Goal: Task Accomplishment & Management: Use online tool/utility

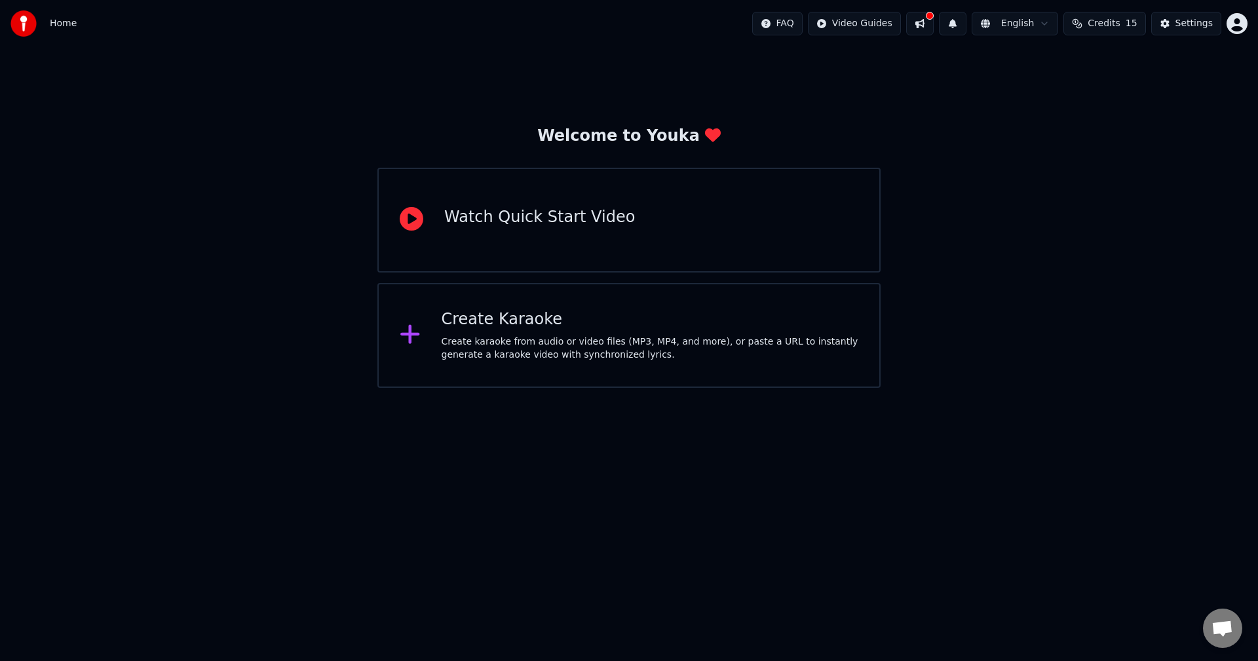
click at [659, 353] on div "Create karaoke from audio or video files (MP3, MP4, and more), or paste a URL t…" at bounding box center [651, 349] width 418 height 26
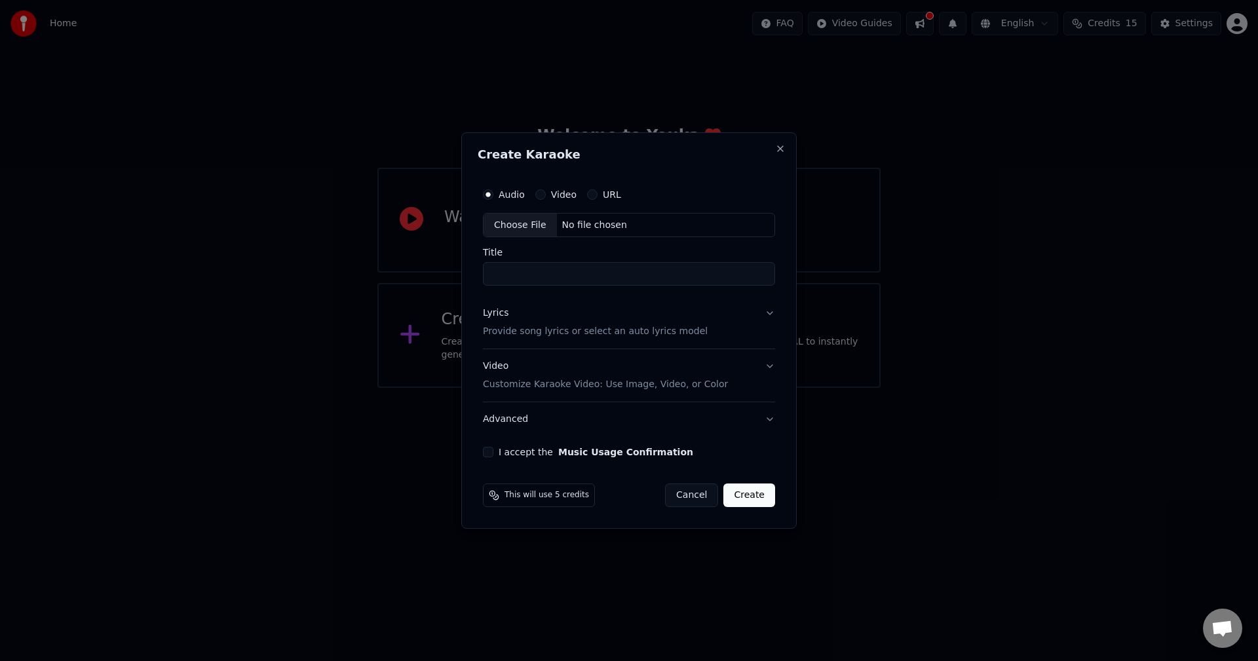
click at [528, 232] on div "Choose File" at bounding box center [520, 226] width 73 height 24
click at [631, 275] on input "**********" at bounding box center [629, 275] width 298 height 24
type input "**********"
click at [761, 319] on button "Lyrics Provide song lyrics or select an auto lyrics model" at bounding box center [629, 323] width 298 height 52
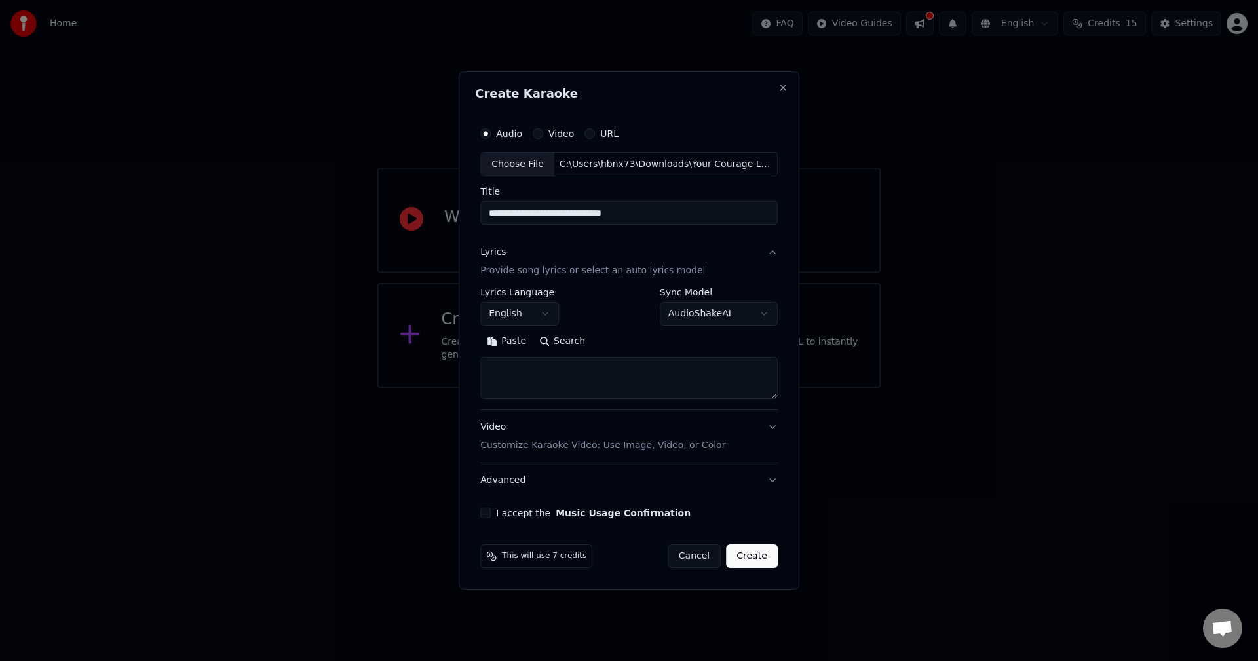
click at [499, 340] on button "Paste" at bounding box center [506, 342] width 52 height 21
click at [729, 443] on button "Video Customize Karaoke Video: Use Image, Video, or Color" at bounding box center [629, 437] width 298 height 52
type textarea "**********"
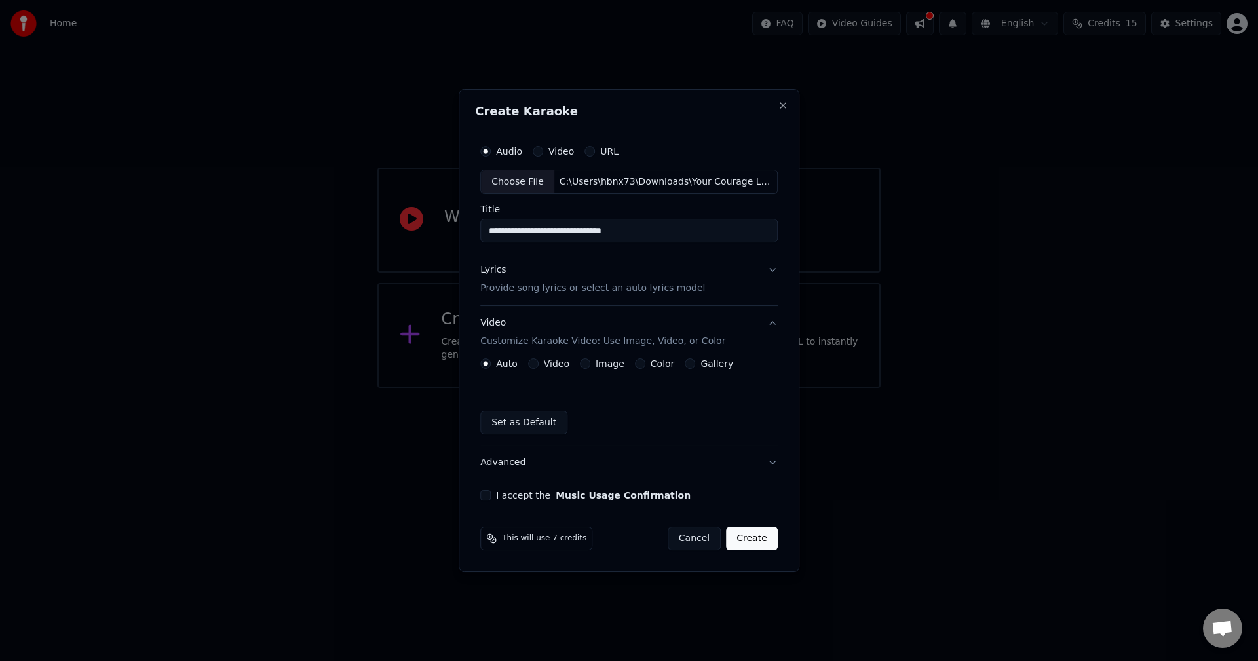
click at [597, 365] on label "Image" at bounding box center [610, 363] width 29 height 9
click at [591, 365] on button "Image" at bounding box center [585, 364] width 10 height 10
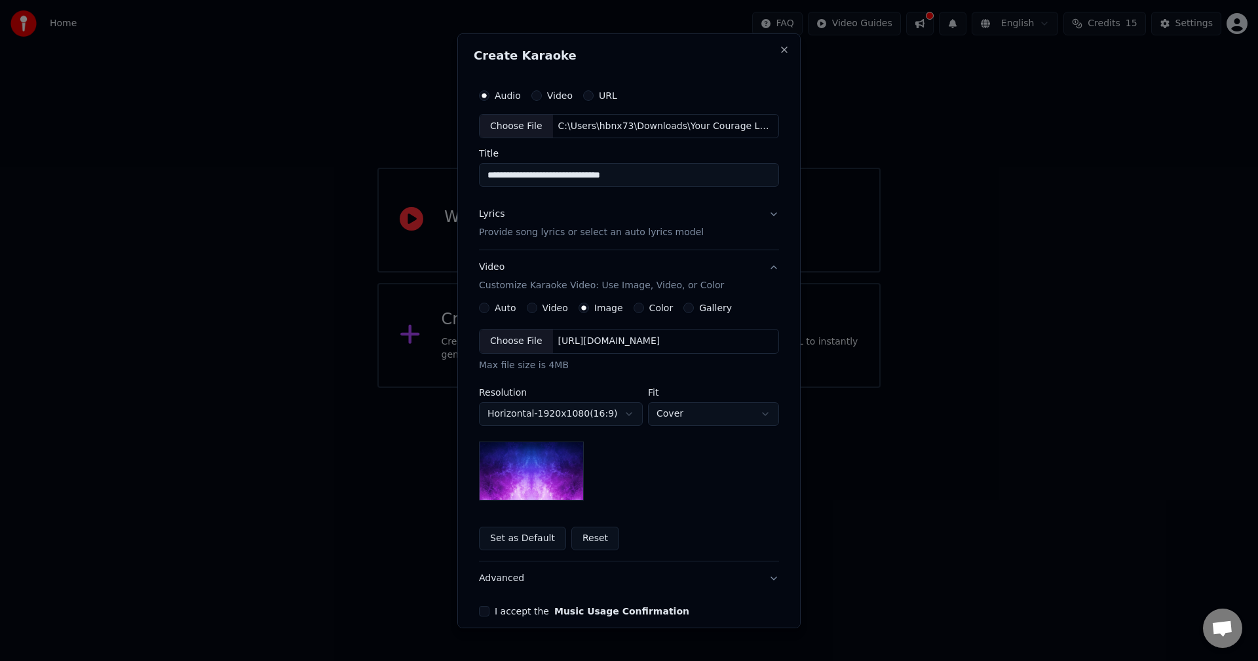
click at [505, 338] on div "Choose File" at bounding box center [516, 342] width 73 height 24
click at [587, 388] on body "**********" at bounding box center [629, 194] width 1258 height 388
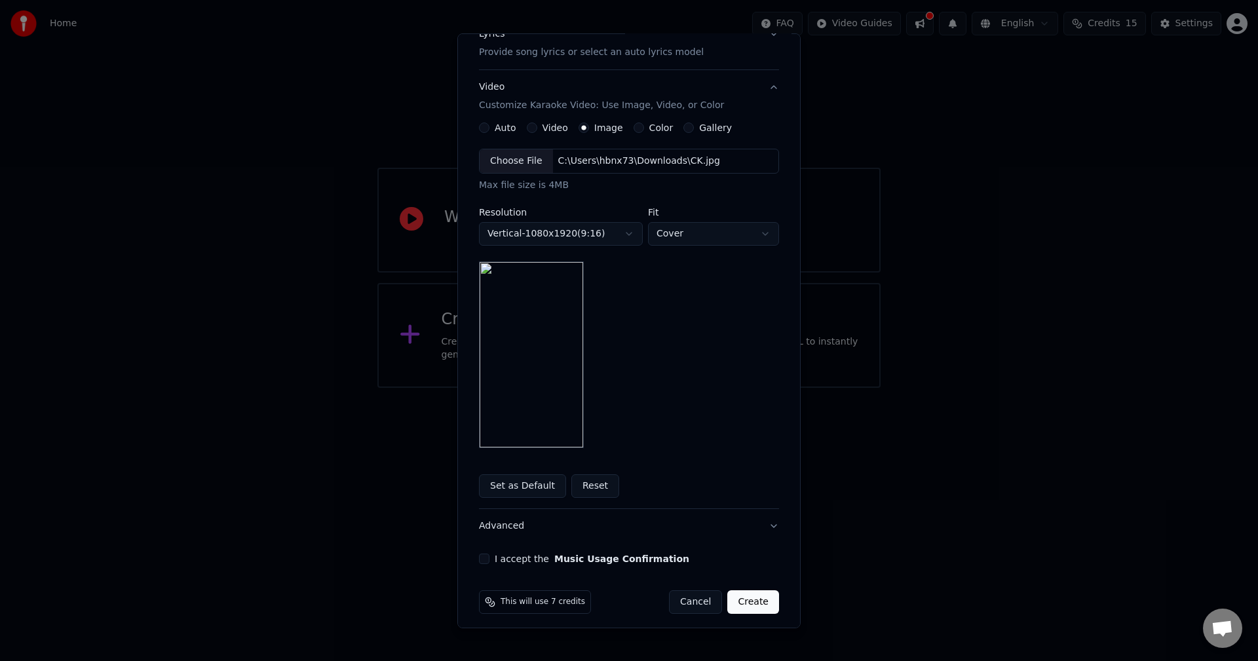
scroll to position [187, 0]
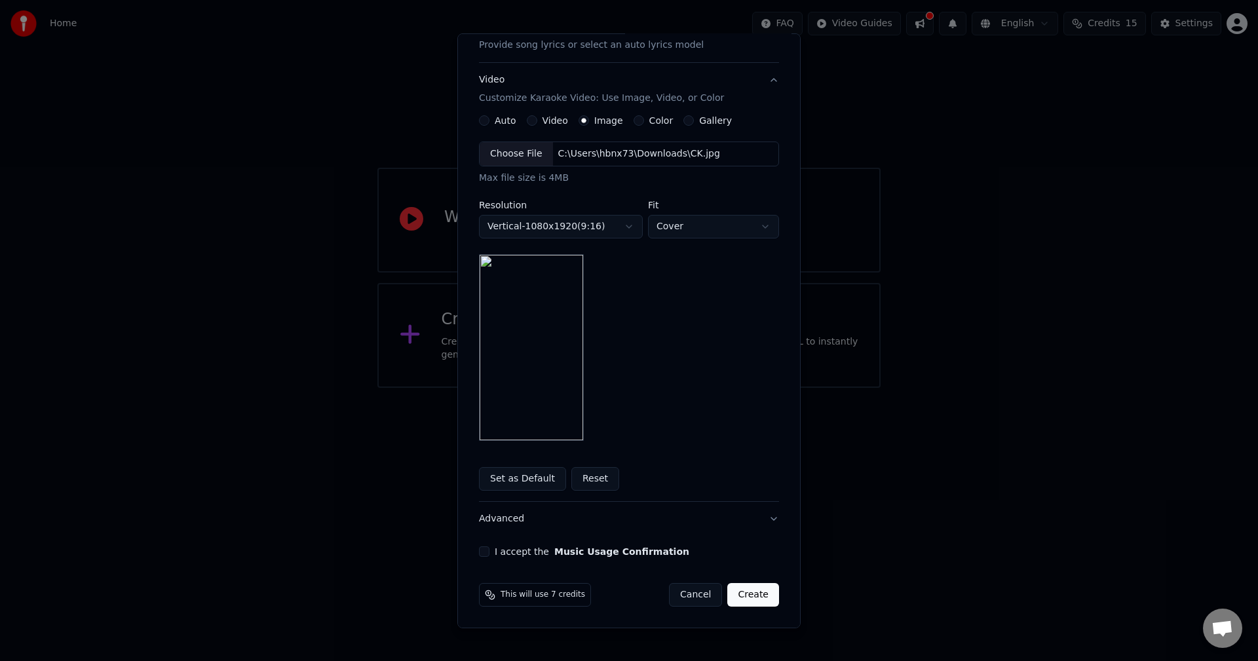
click at [479, 551] on button "I accept the Music Usage Confirmation" at bounding box center [484, 552] width 10 height 10
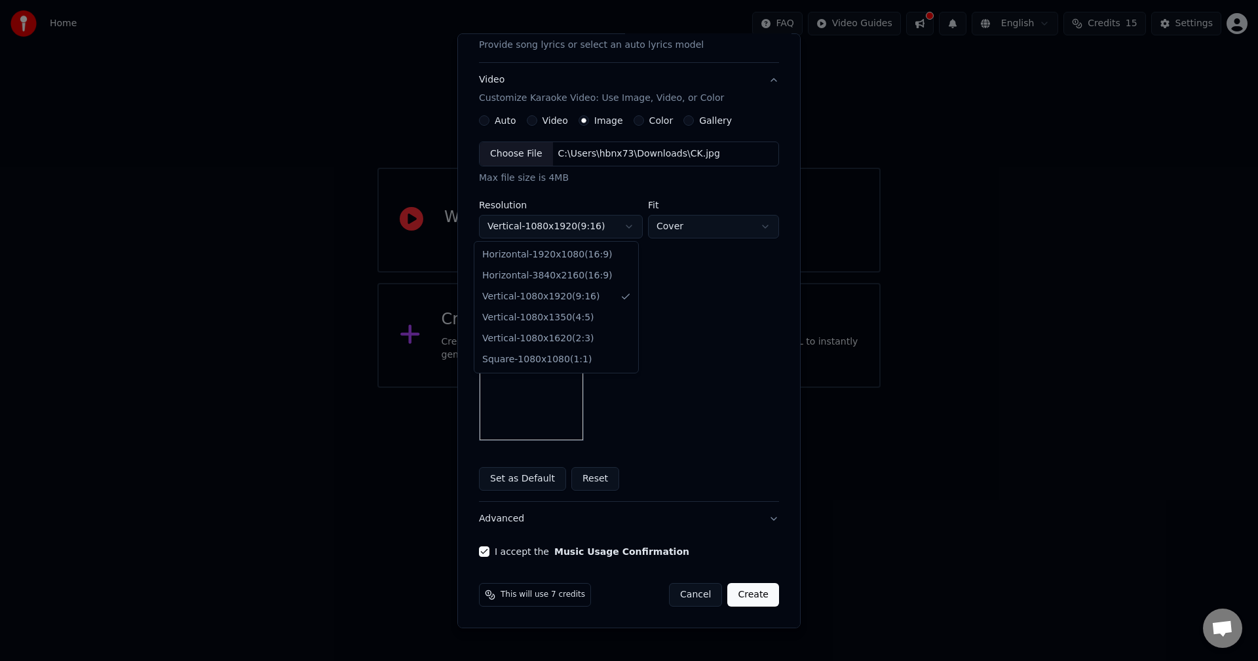
click at [604, 226] on body "**********" at bounding box center [629, 194] width 1258 height 388
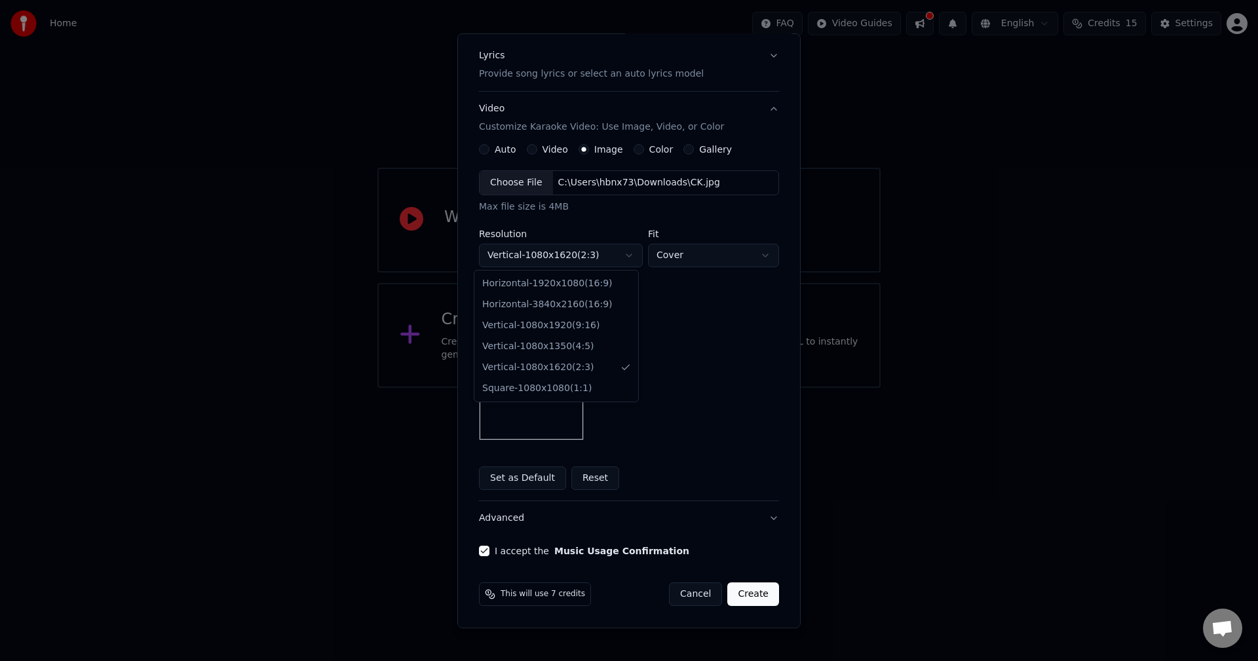
click at [595, 255] on body "**********" at bounding box center [629, 194] width 1258 height 388
select select "*********"
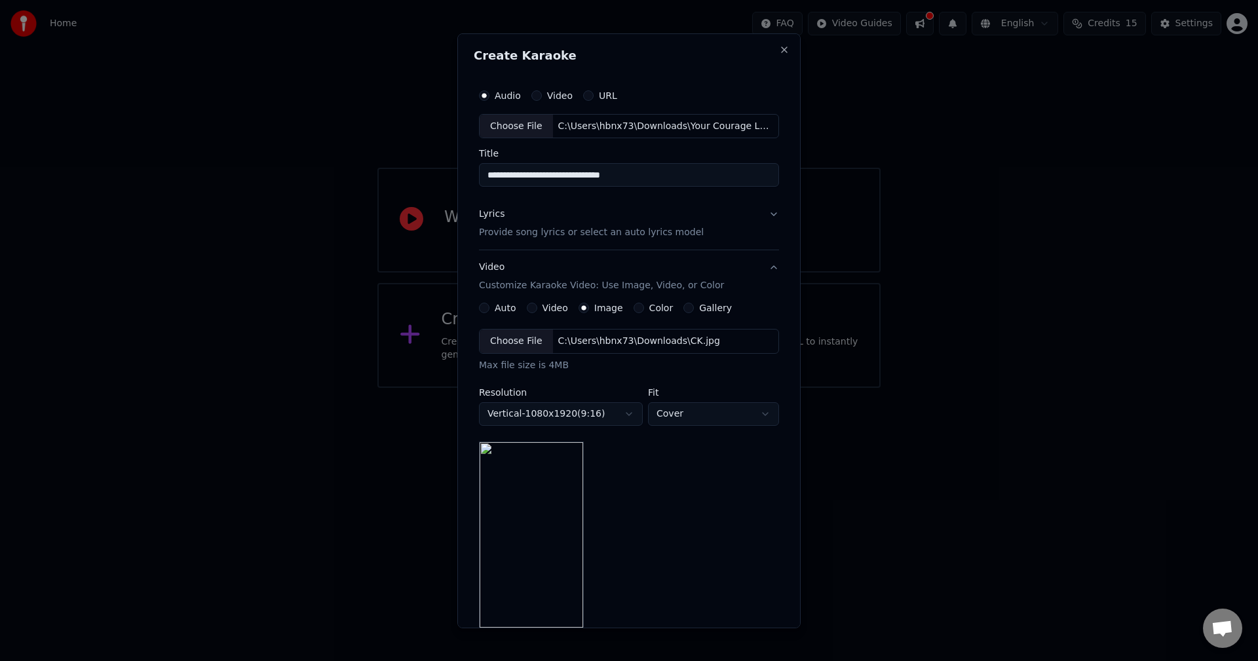
scroll to position [187, 0]
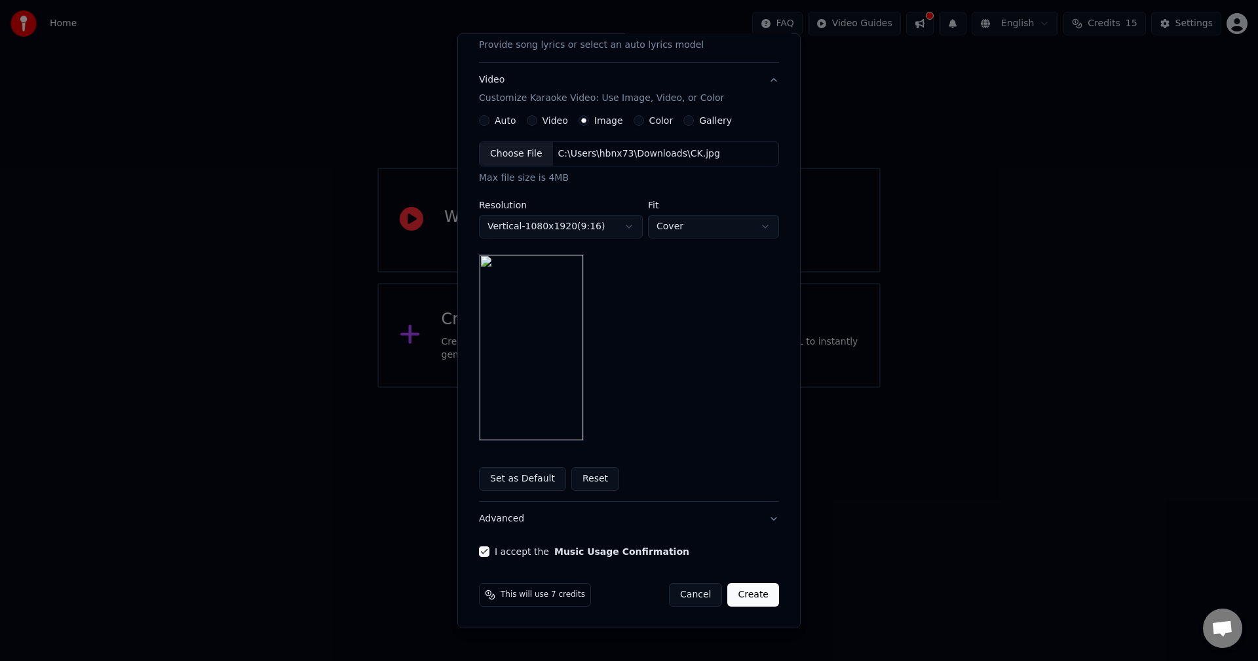
click at [747, 594] on button "Create" at bounding box center [754, 595] width 52 height 24
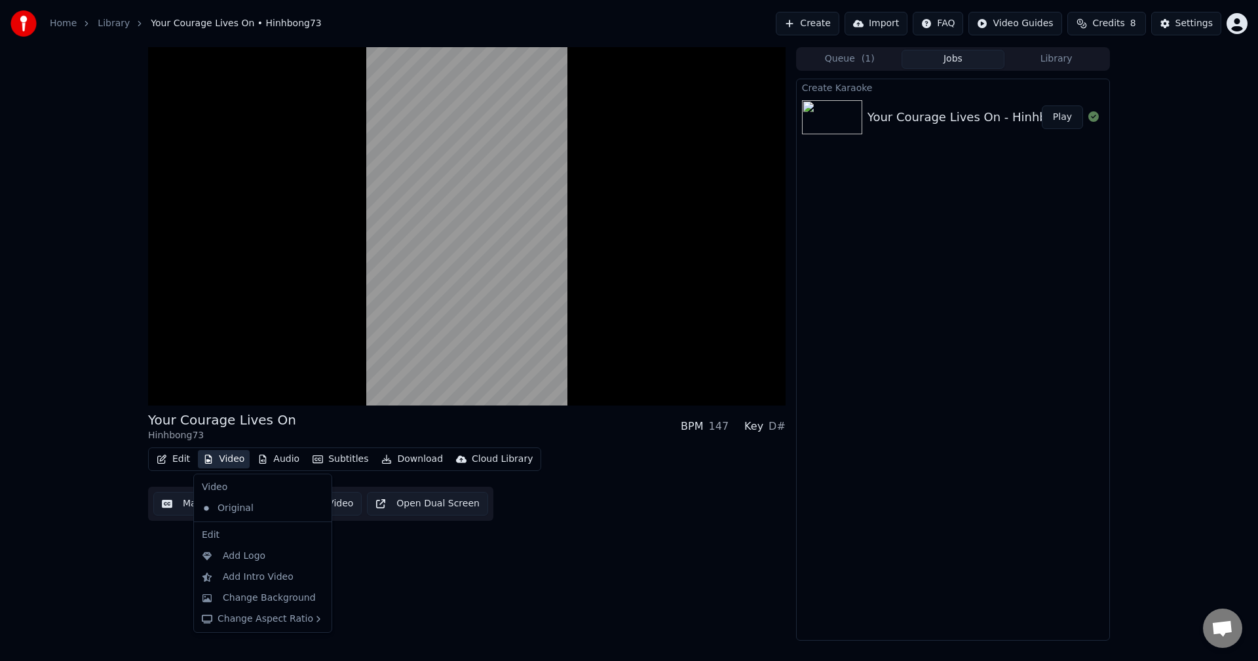
click at [227, 460] on button "Video" at bounding box center [224, 459] width 52 height 18
click at [233, 508] on div "Original" at bounding box center [253, 508] width 113 height 21
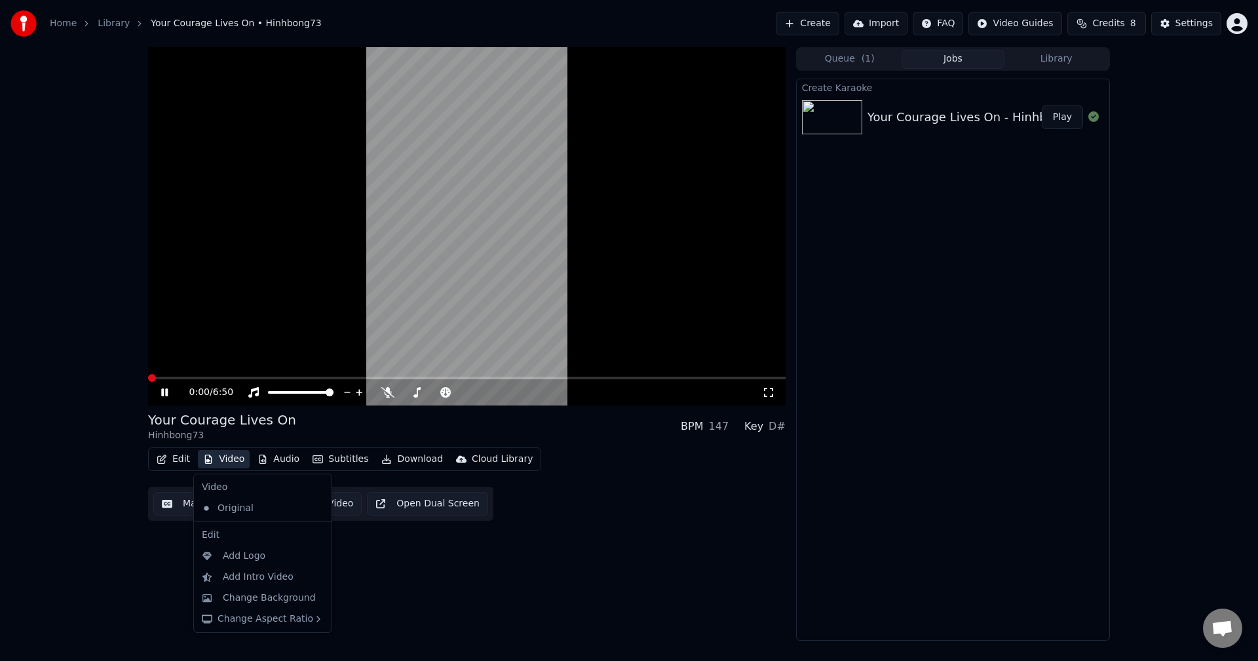
click at [227, 460] on button "Video" at bounding box center [224, 459] width 52 height 18
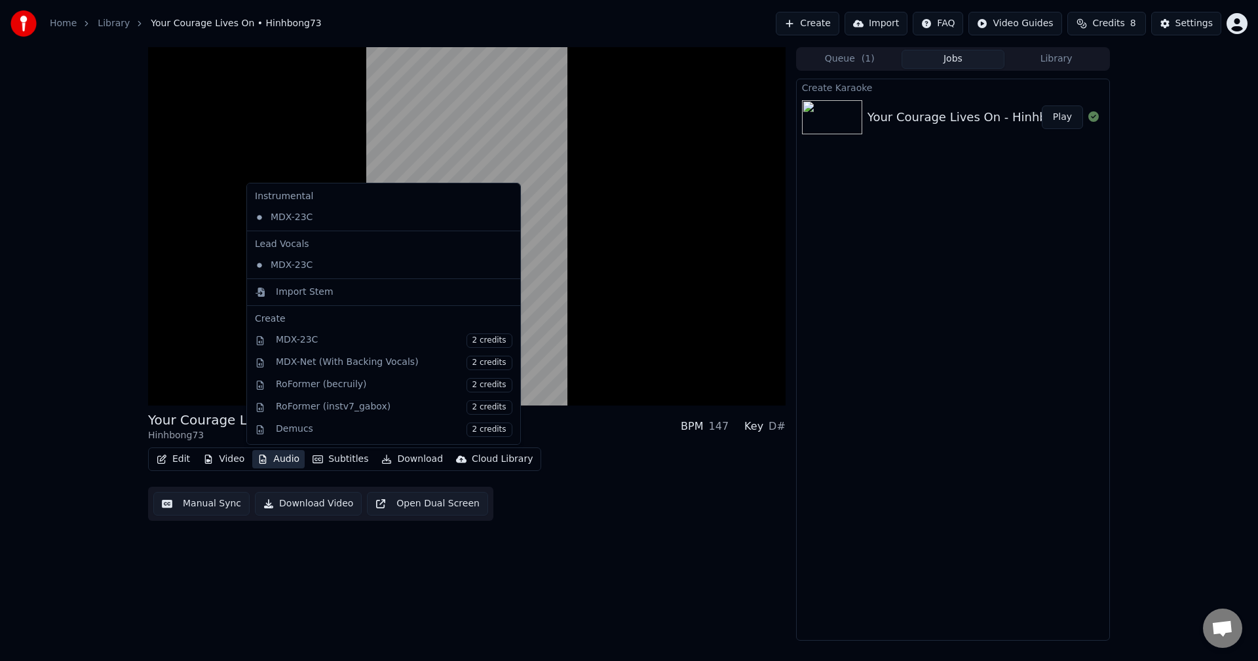
click at [279, 460] on button "Audio" at bounding box center [278, 459] width 52 height 18
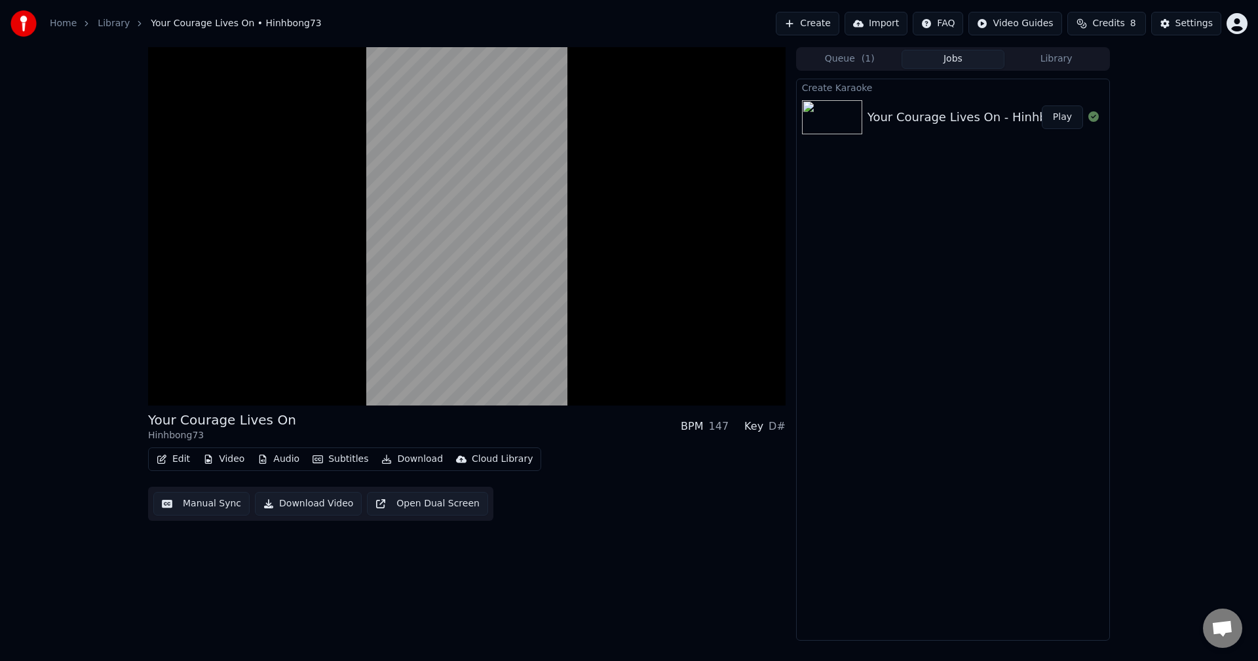
click at [279, 460] on button "Audio" at bounding box center [278, 459] width 52 height 18
click at [98, 466] on div "Your Courage Lives On Hinhbong73 BPM 147 Key D# Edit Video Audio Subtitles Down…" at bounding box center [629, 344] width 1258 height 594
click at [188, 505] on button "Manual Sync" at bounding box center [201, 504] width 96 height 24
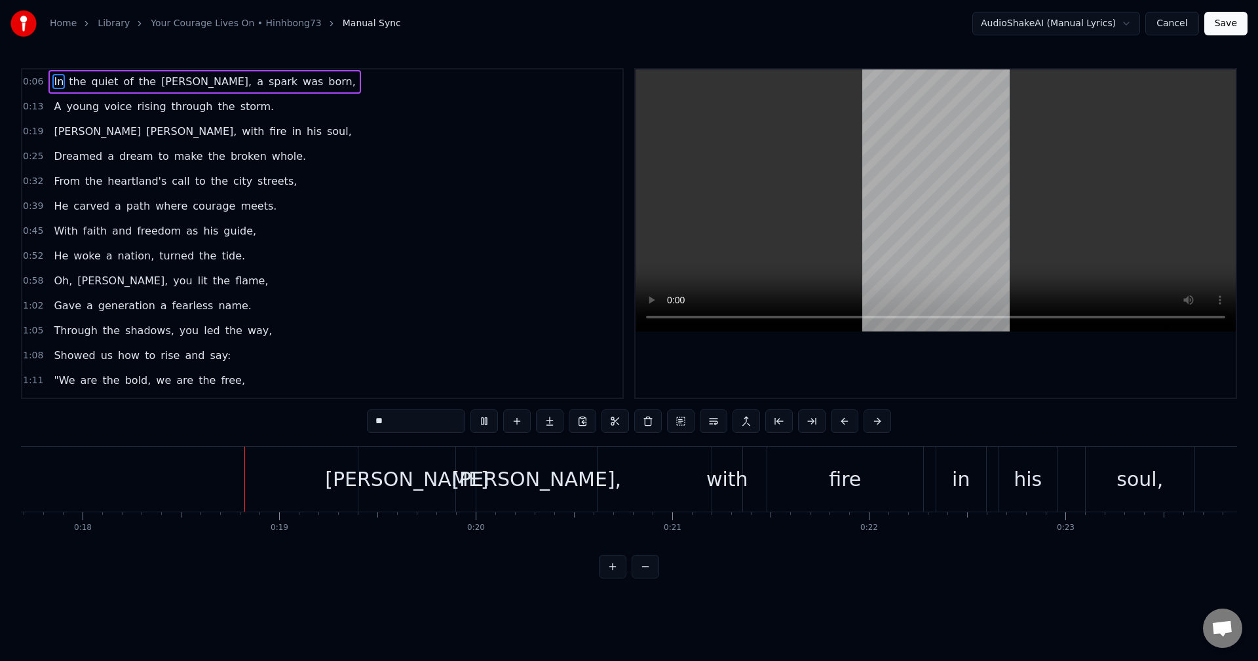
scroll to position [0, 3482]
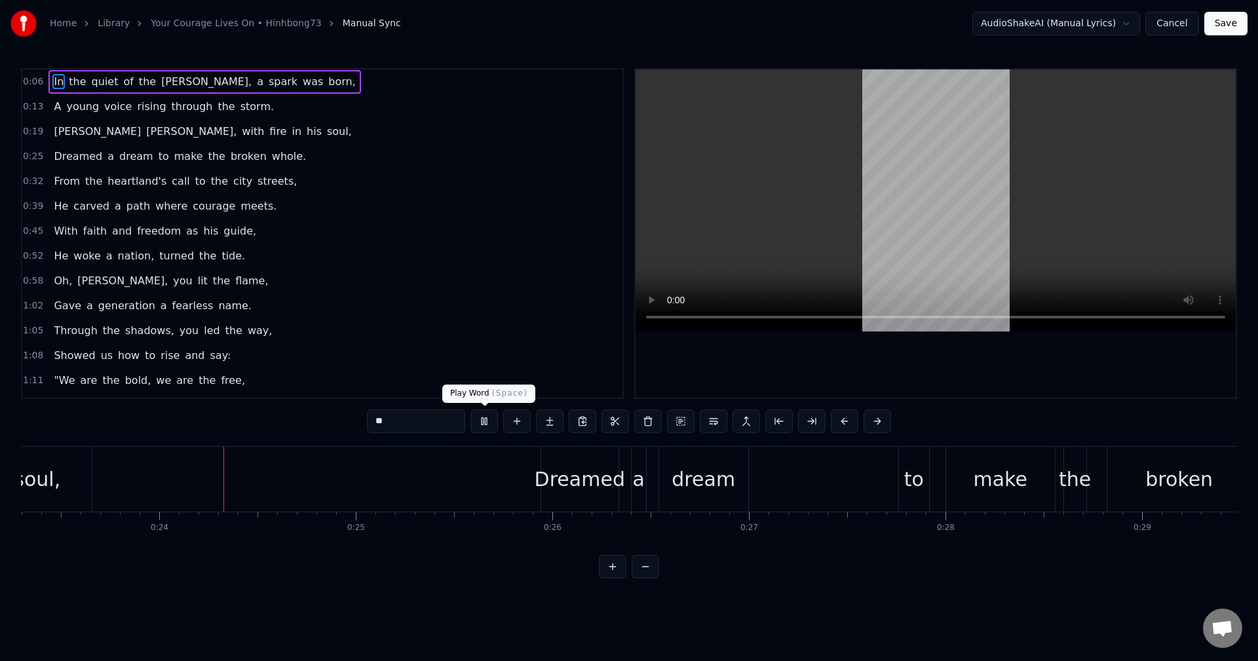
click at [486, 417] on button at bounding box center [485, 422] width 28 height 24
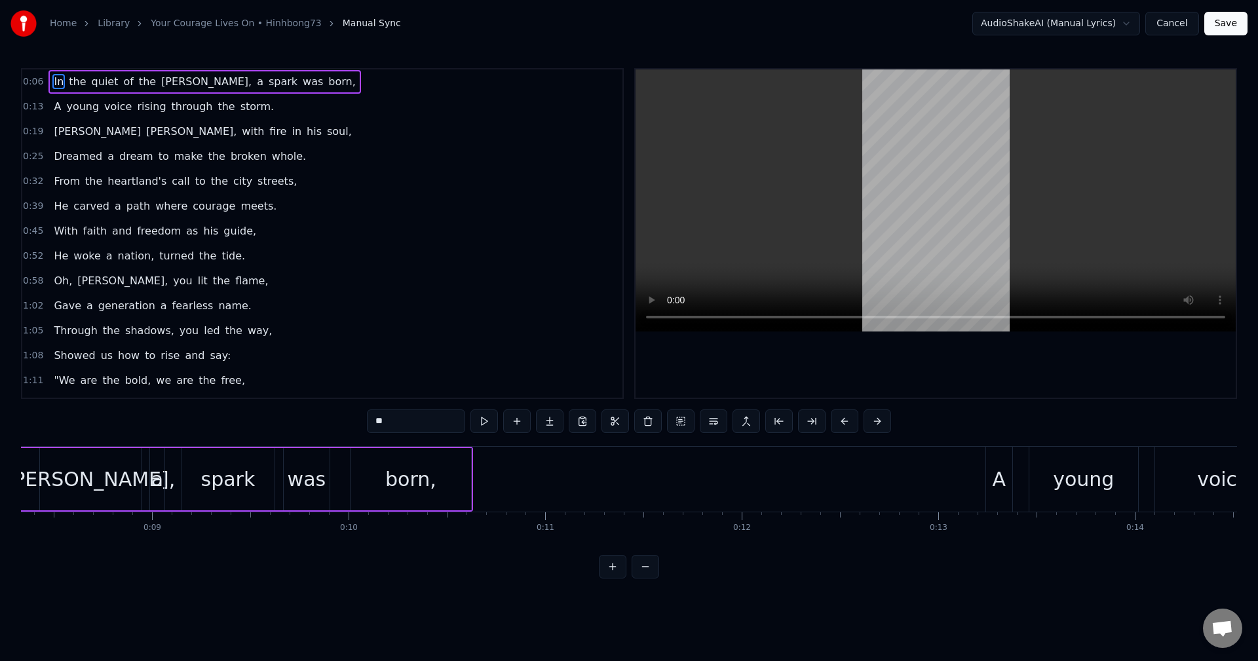
scroll to position [0, 0]
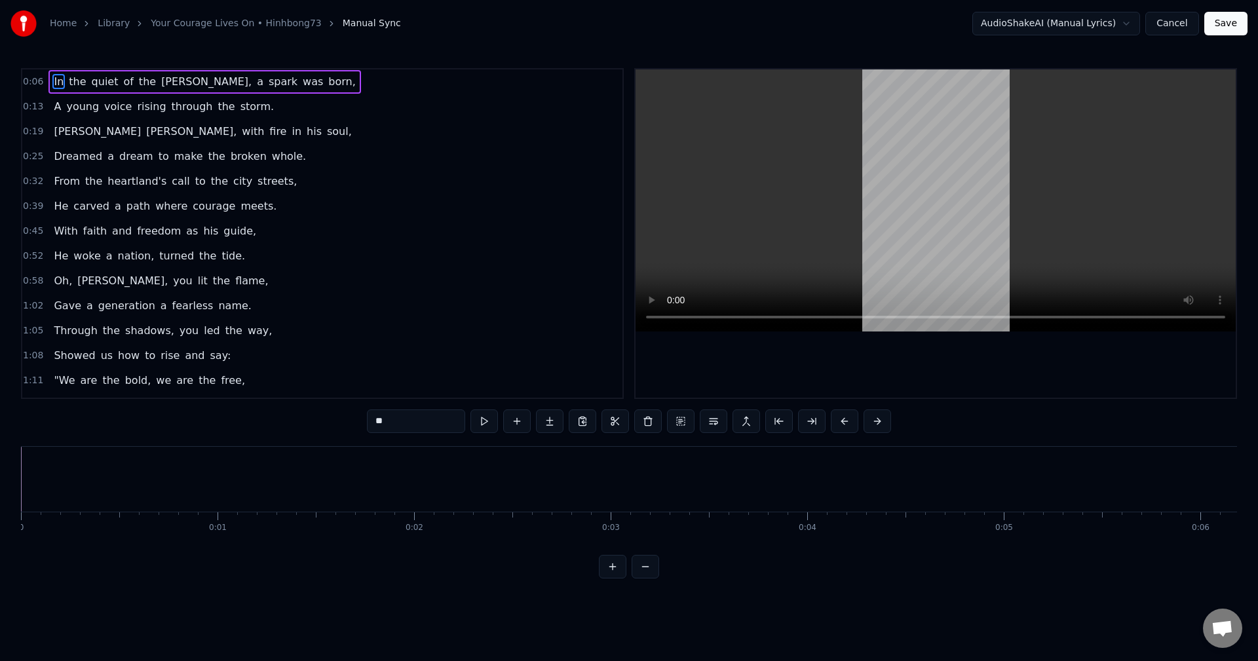
click at [1067, 25] on html "Home Library Your Courage Lives On • Hinhbong73 Manual Sync AudioShakeAI (Manua…" at bounding box center [629, 300] width 1258 height 600
click at [192, 21] on link "Your Courage Lives On • Hinhbong73" at bounding box center [236, 23] width 170 height 13
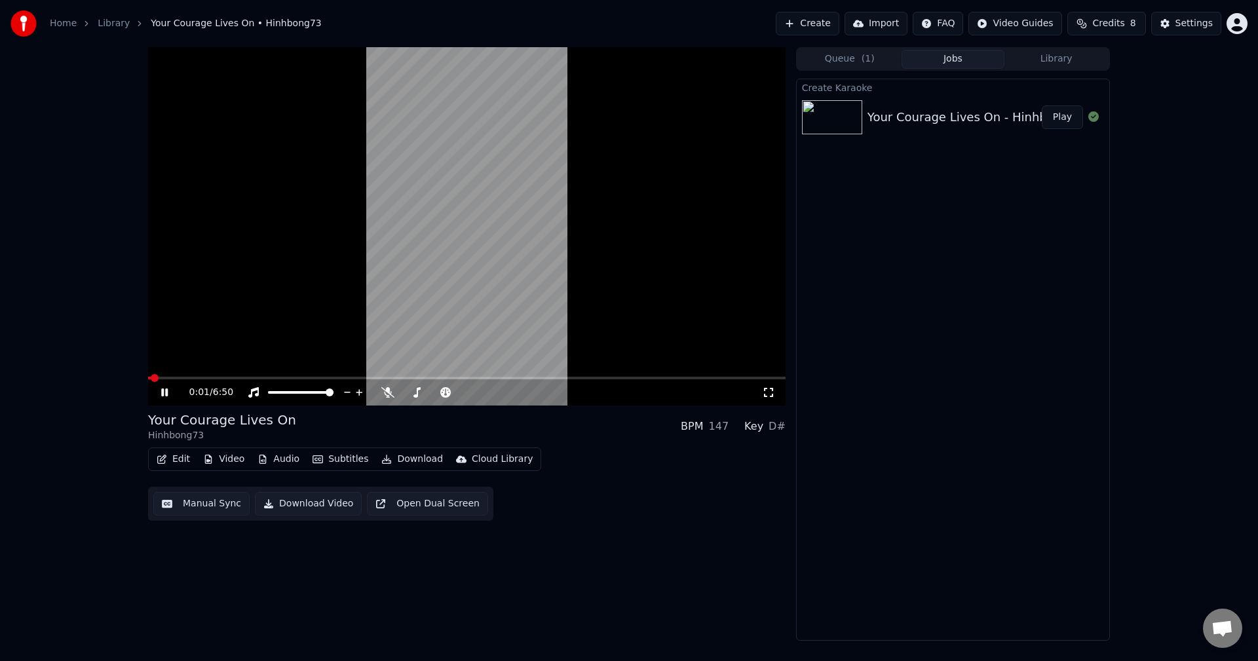
click at [165, 393] on icon at bounding box center [174, 392] width 31 height 10
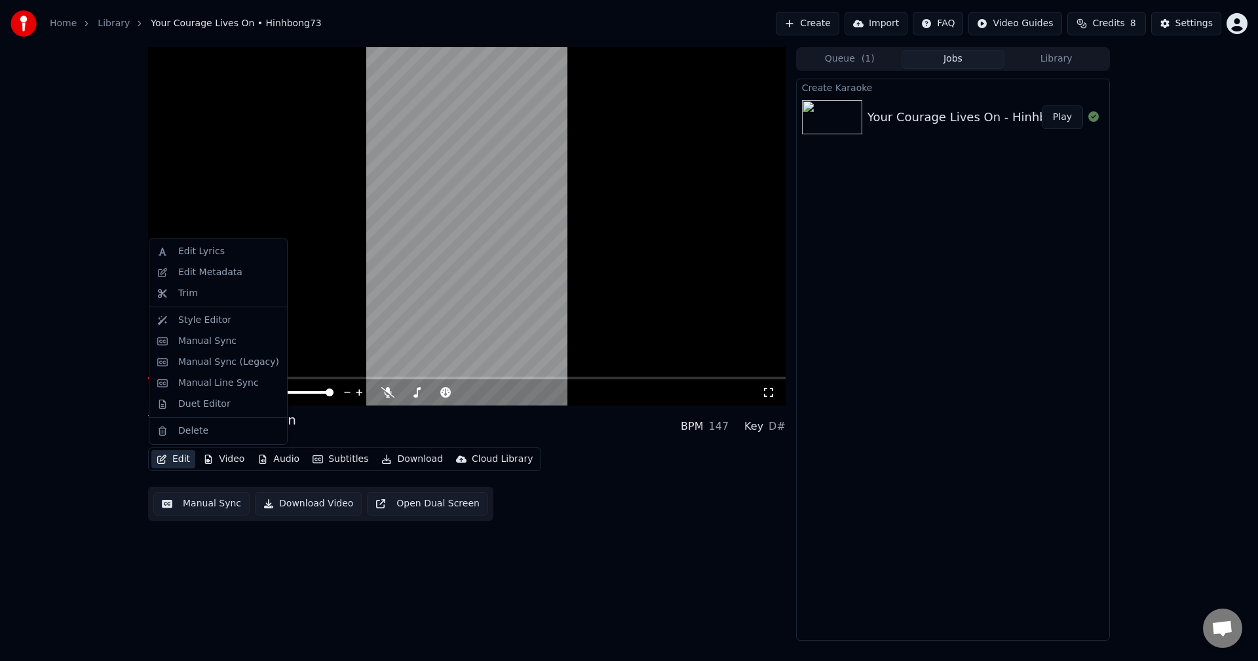
click at [178, 461] on button "Edit" at bounding box center [173, 459] width 44 height 18
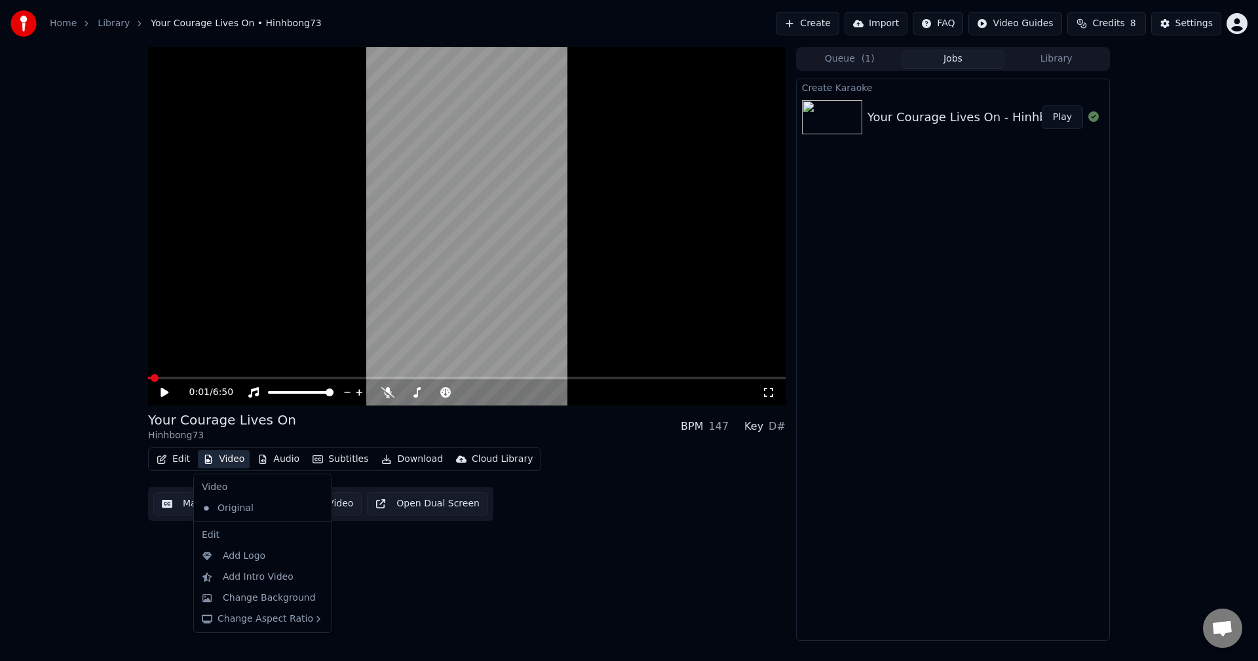
click at [231, 462] on button "Video" at bounding box center [224, 459] width 52 height 18
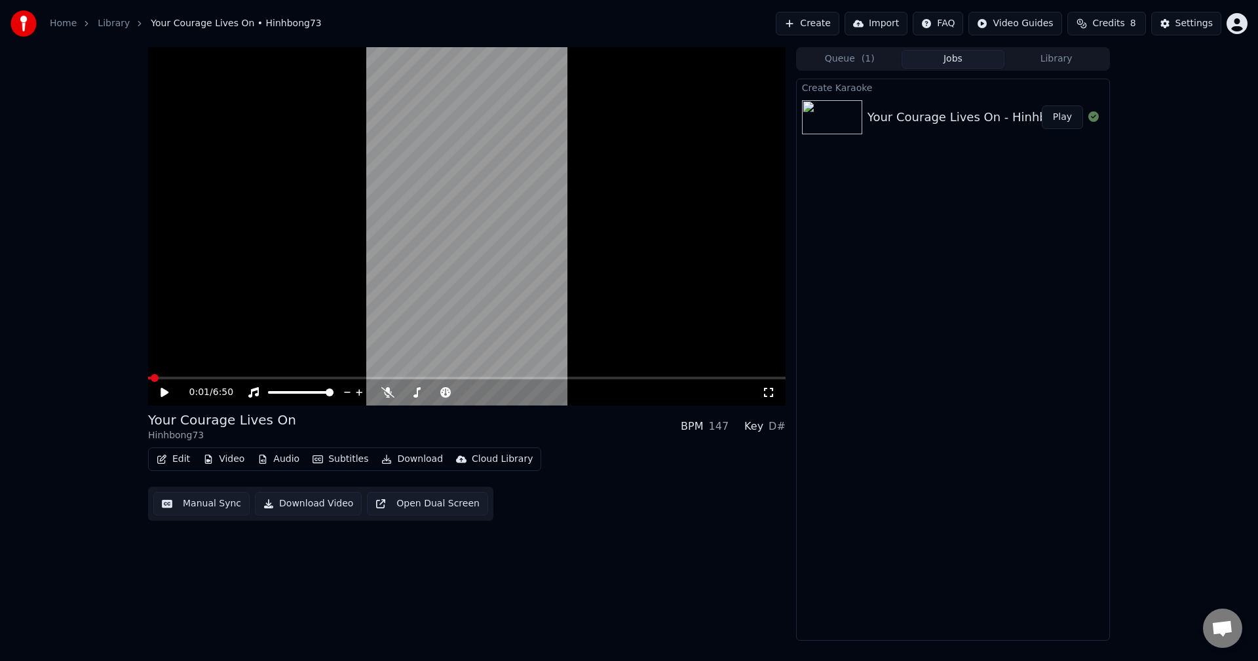
click at [231, 462] on button "Video" at bounding box center [224, 459] width 52 height 18
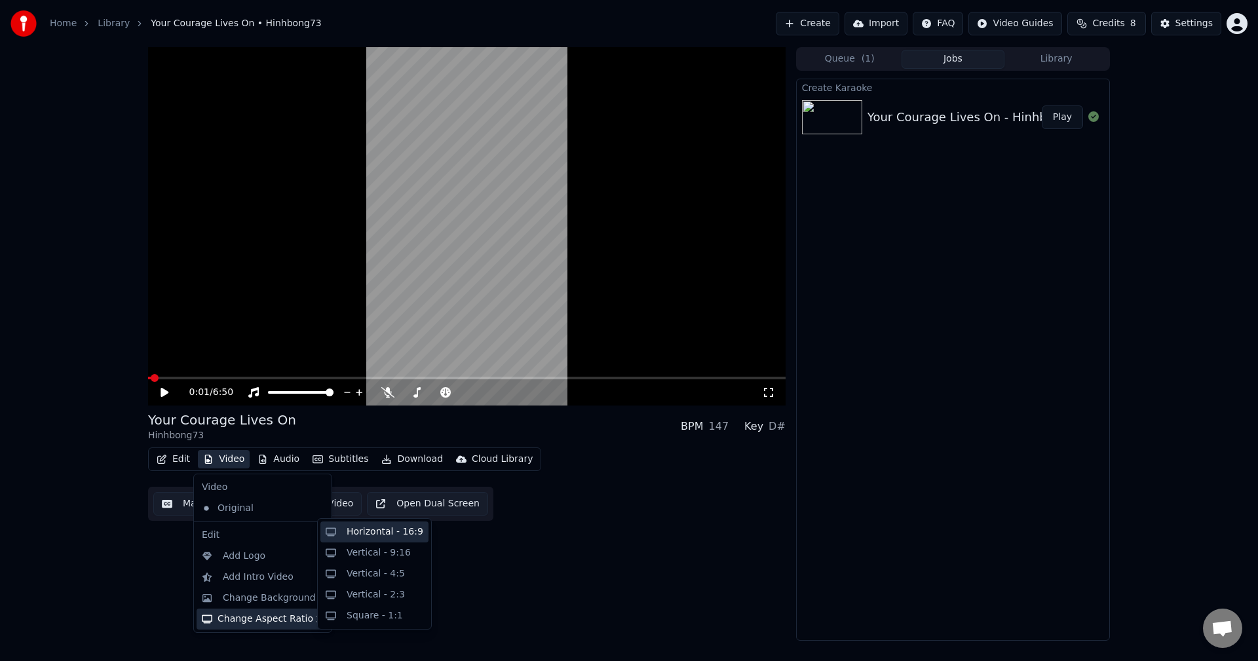
click at [393, 532] on div "Horizontal - 16:9" at bounding box center [385, 532] width 77 height 13
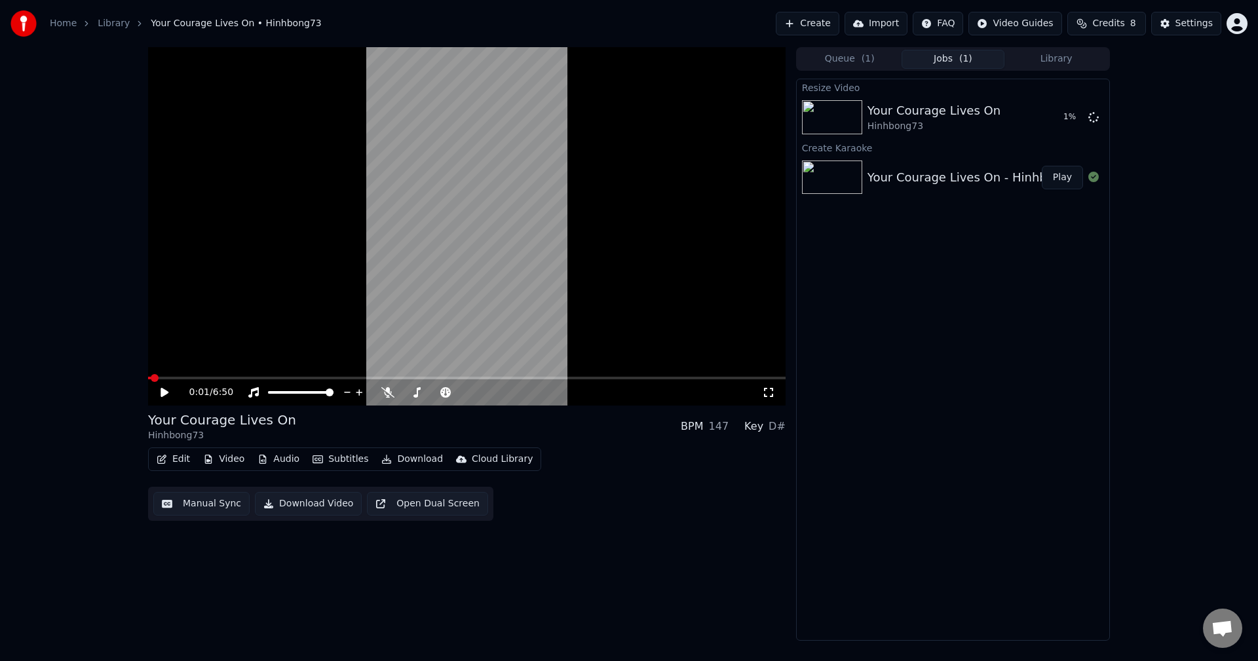
click at [168, 387] on icon at bounding box center [174, 392] width 31 height 10
click at [386, 394] on icon at bounding box center [387, 392] width 13 height 10
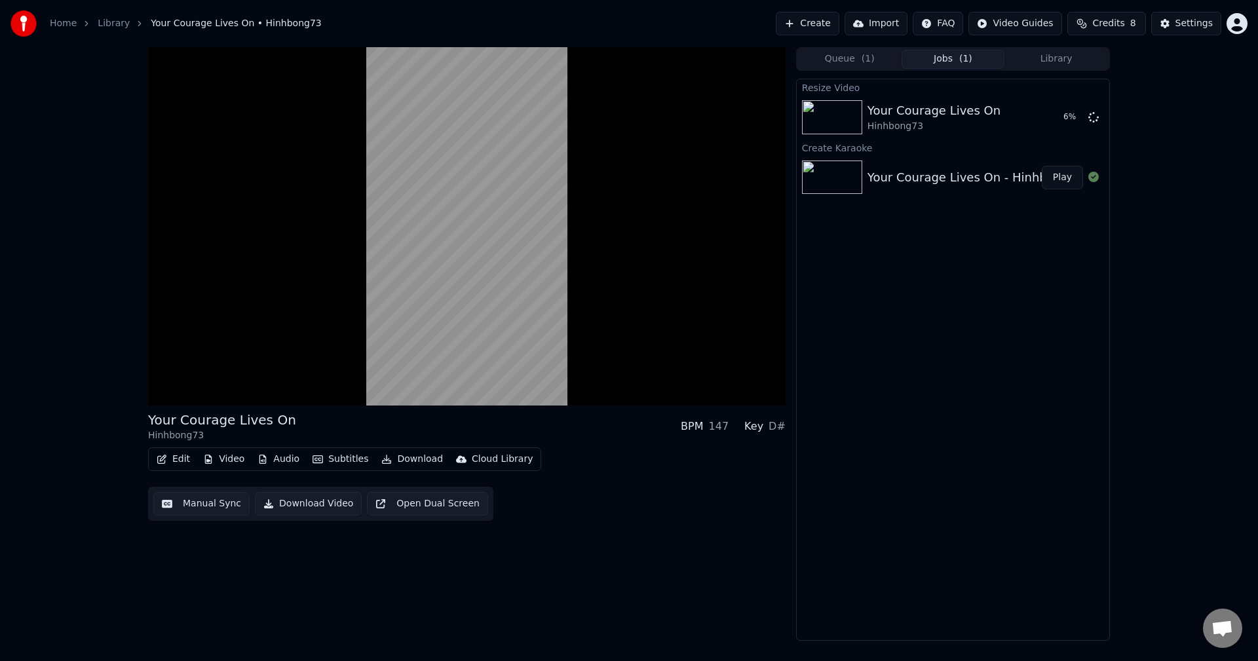
click at [334, 461] on button "Subtitles" at bounding box center [340, 459] width 66 height 18
click at [218, 560] on div "Your Courage Lives On Hinhbong73 BPM 147 Key D# Edit Video Audio Subtitles Down…" at bounding box center [467, 344] width 638 height 594
click at [183, 463] on button "Edit" at bounding box center [173, 459] width 44 height 18
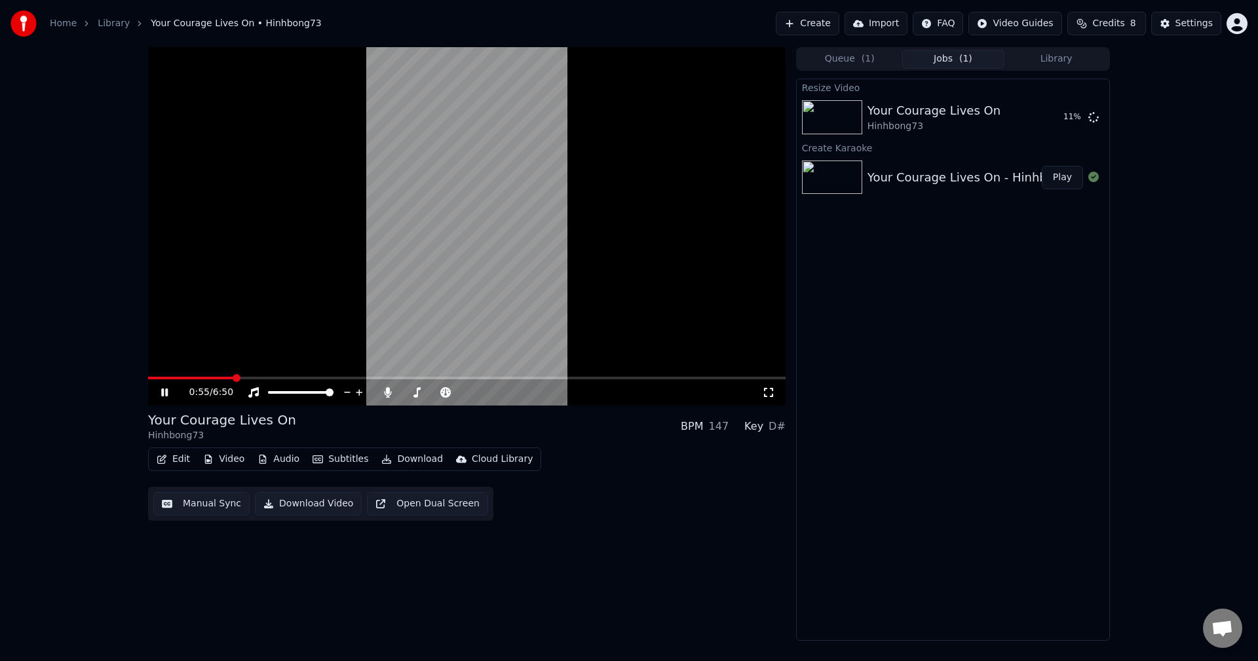
click at [594, 467] on div "Edit Video Audio Subtitles Download Cloud Library Manual Sync Download Video Op…" at bounding box center [467, 484] width 638 height 73
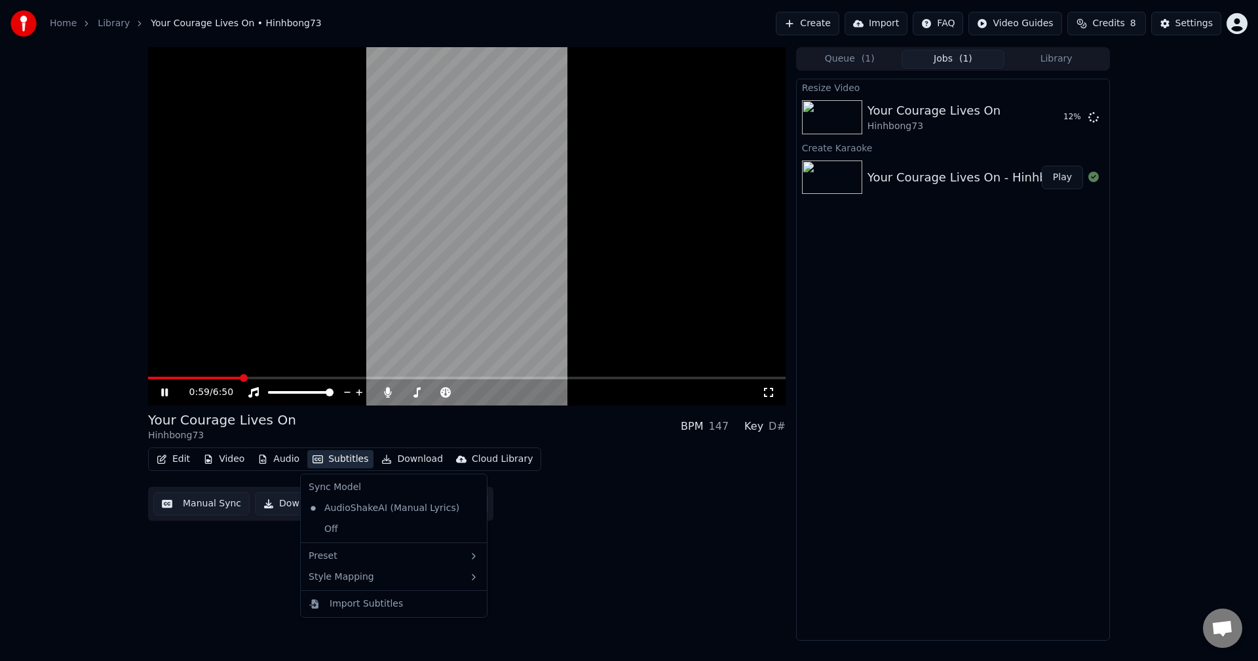
click at [343, 456] on button "Subtitles" at bounding box center [340, 459] width 66 height 18
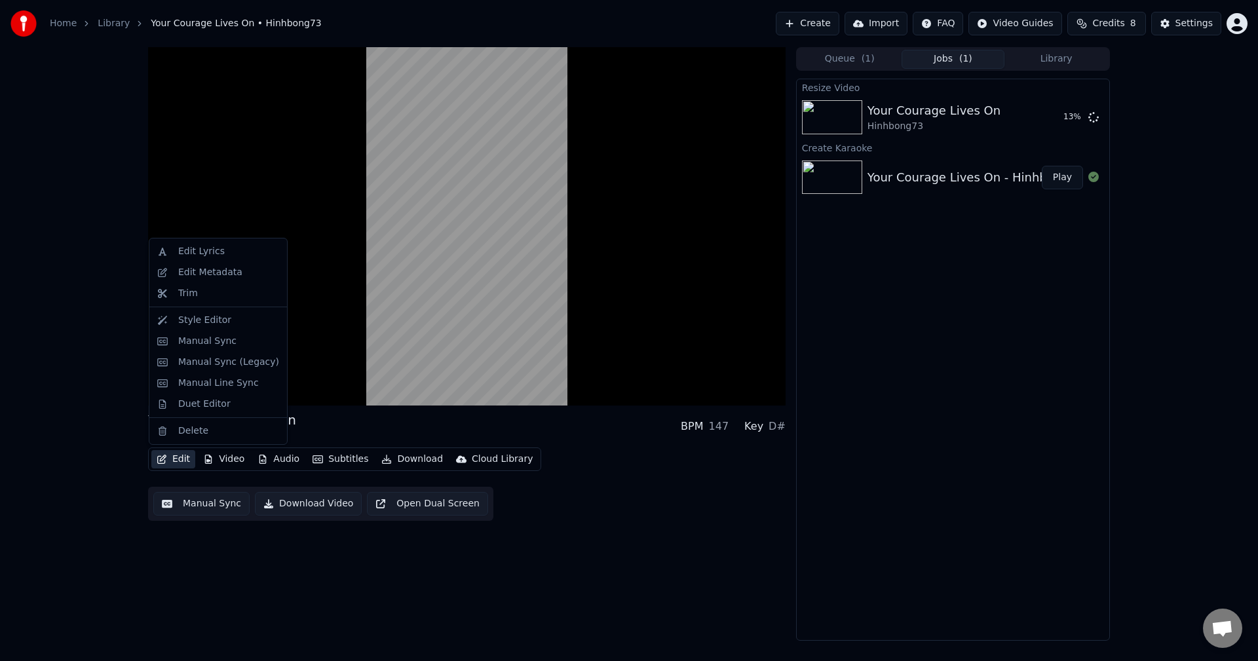
click at [183, 461] on button "Edit" at bounding box center [173, 459] width 44 height 18
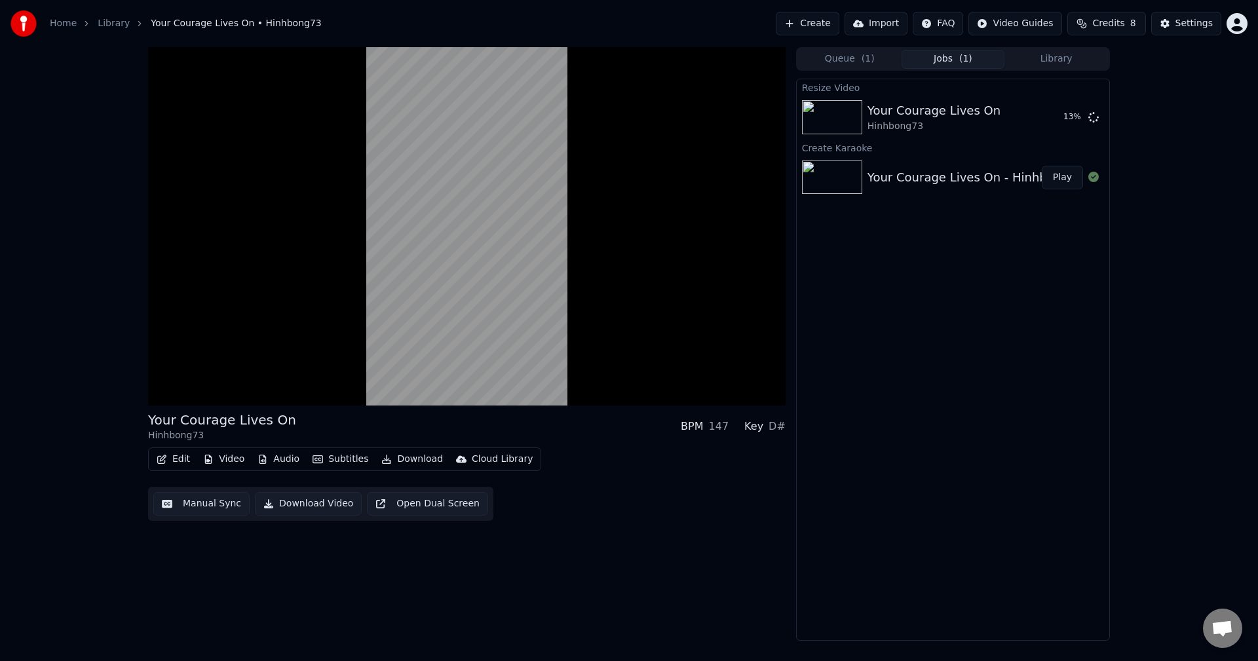
click at [183, 461] on button "Edit" at bounding box center [173, 459] width 44 height 18
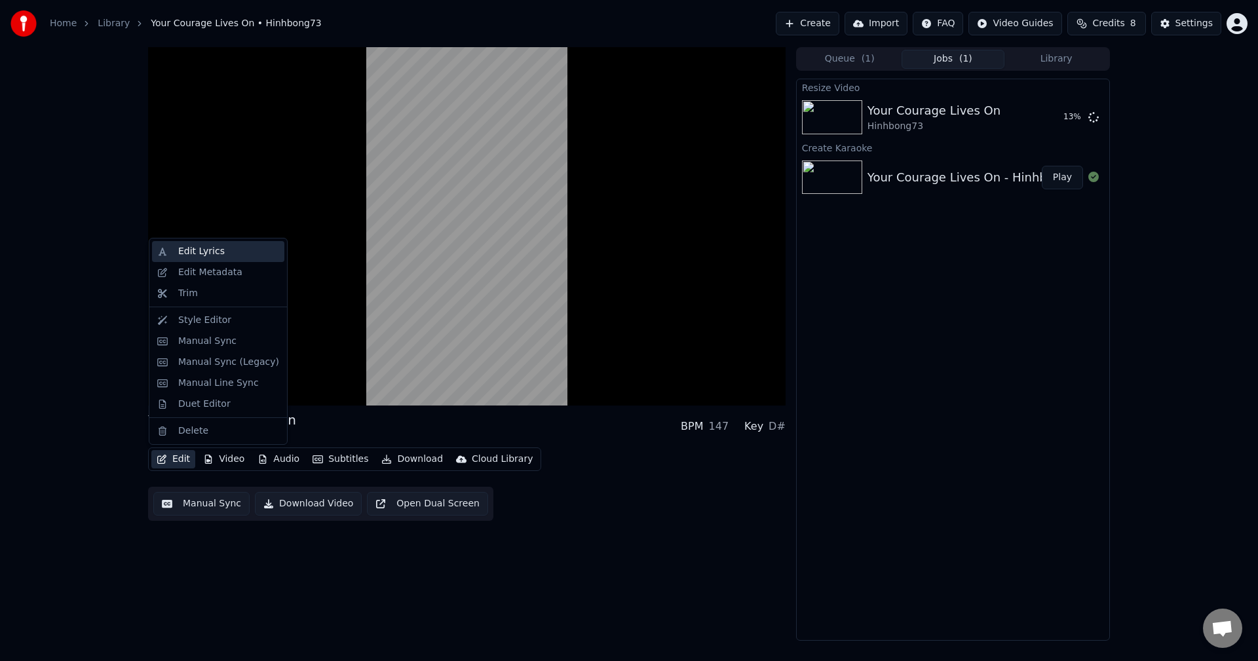
click at [197, 257] on div "Edit Lyrics" at bounding box center [201, 251] width 47 height 13
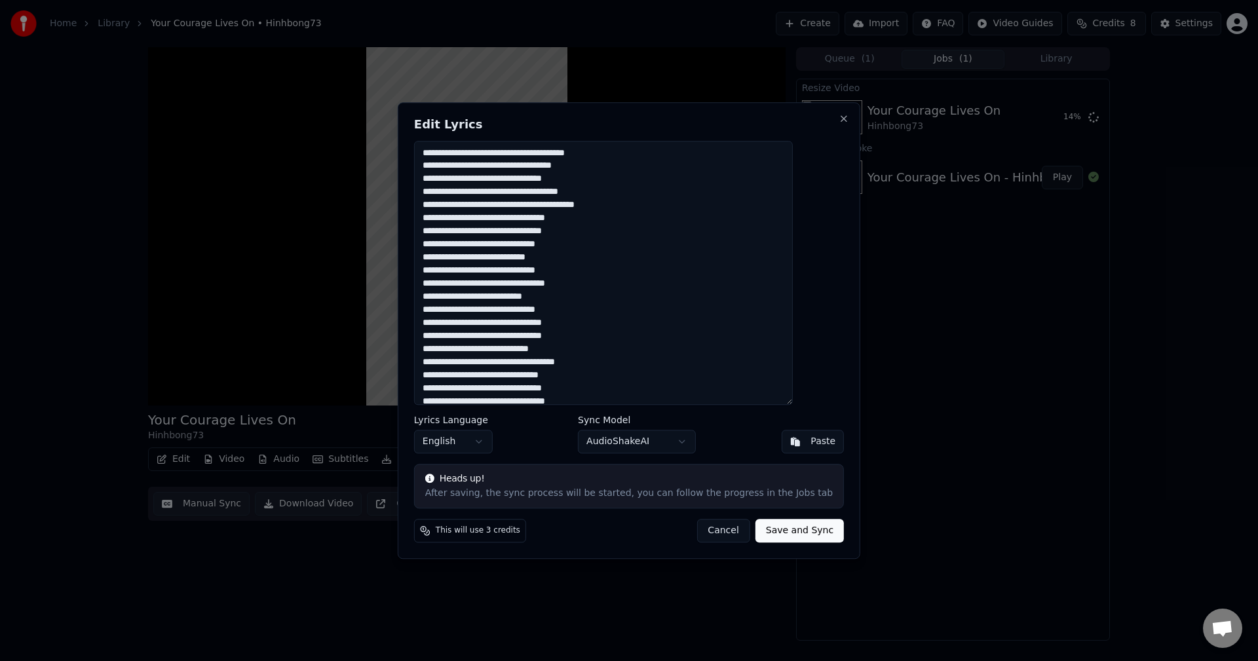
click at [697, 534] on button "Cancel" at bounding box center [723, 531] width 53 height 24
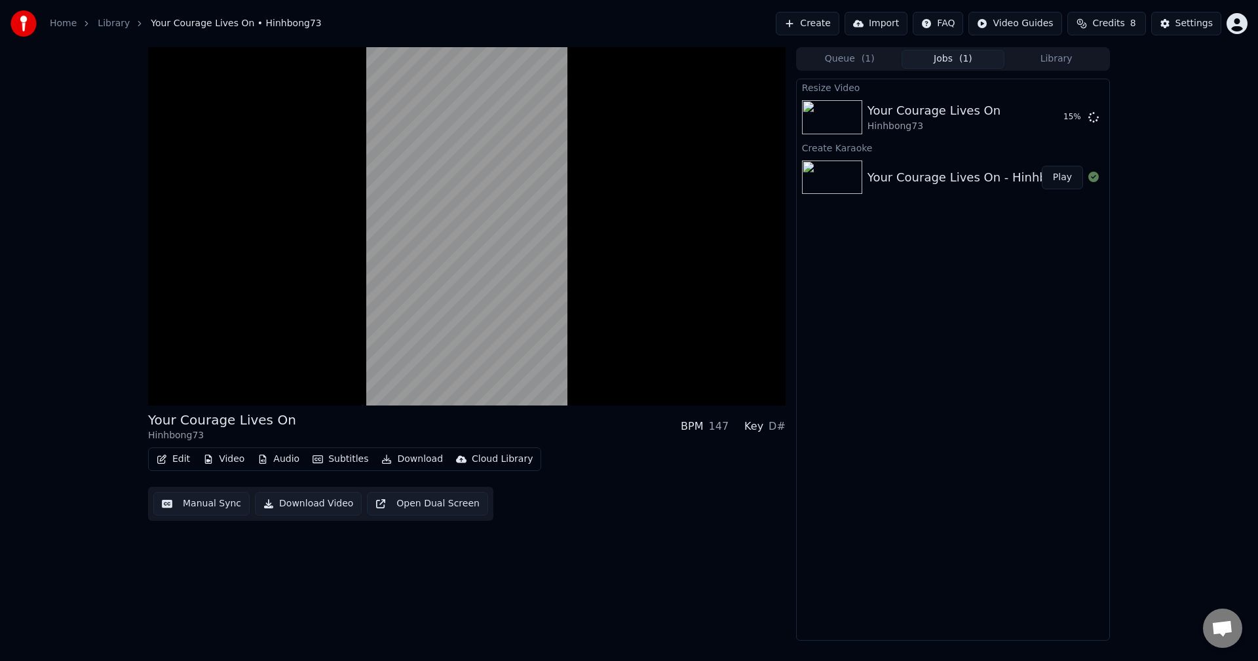
click at [177, 457] on button "Edit" at bounding box center [173, 459] width 44 height 18
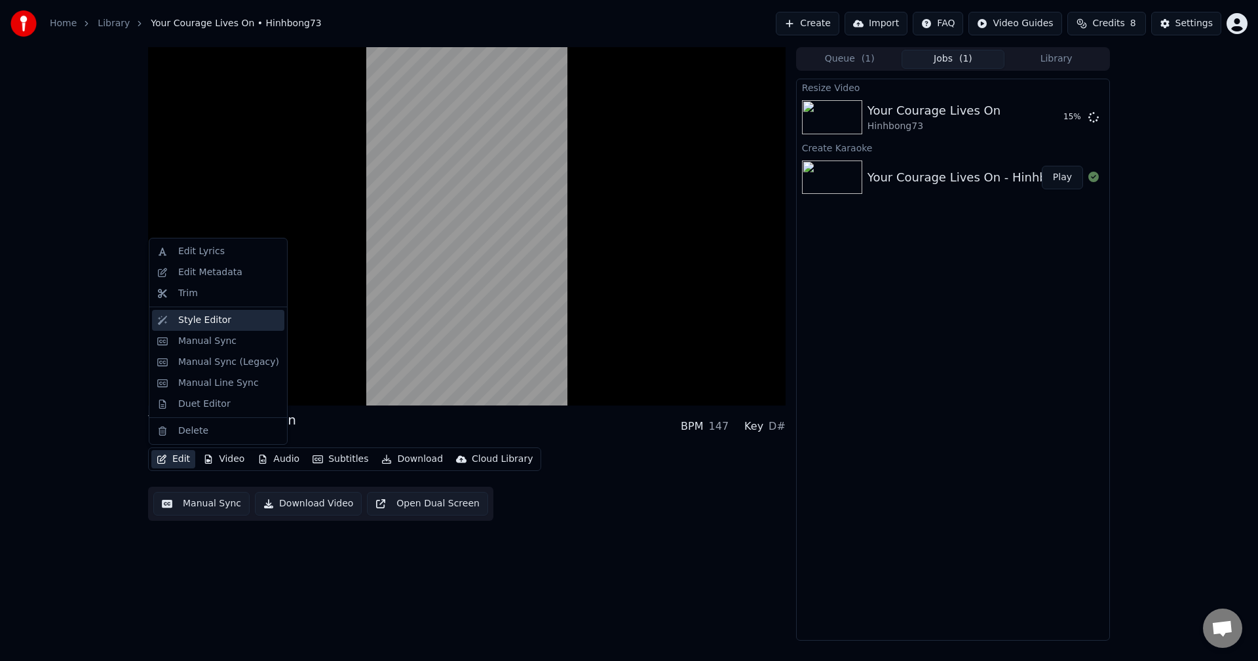
click at [204, 320] on div "Style Editor" at bounding box center [204, 320] width 53 height 13
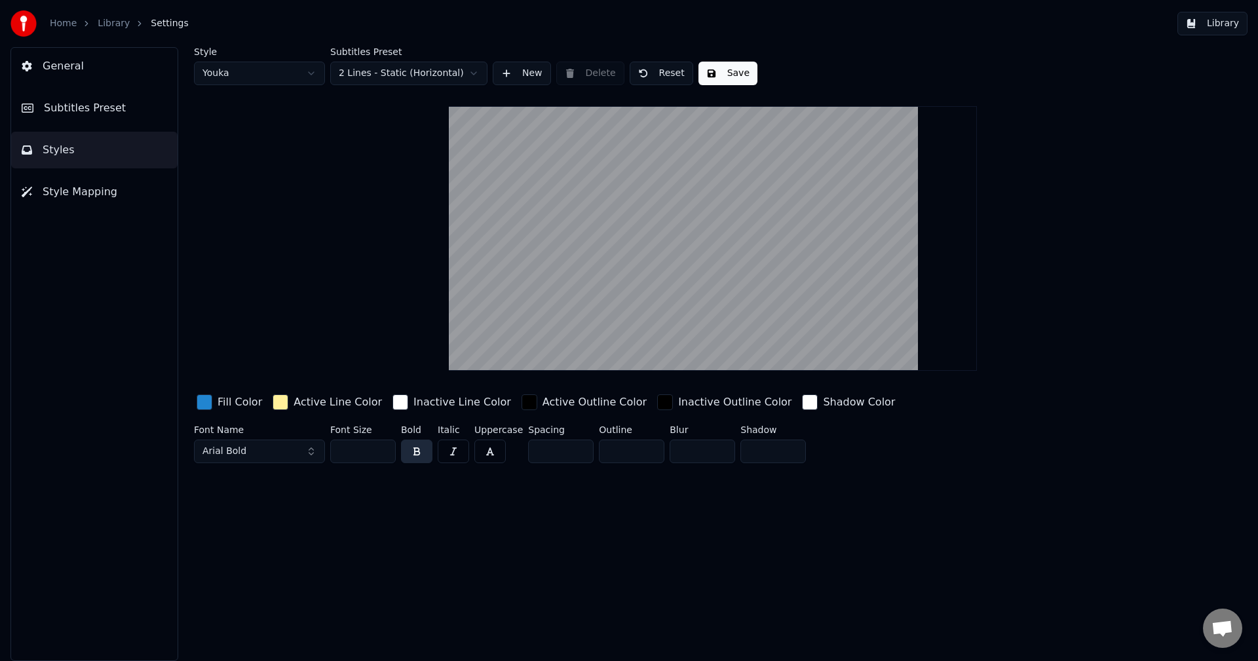
click at [75, 64] on span "General" at bounding box center [63, 66] width 41 height 16
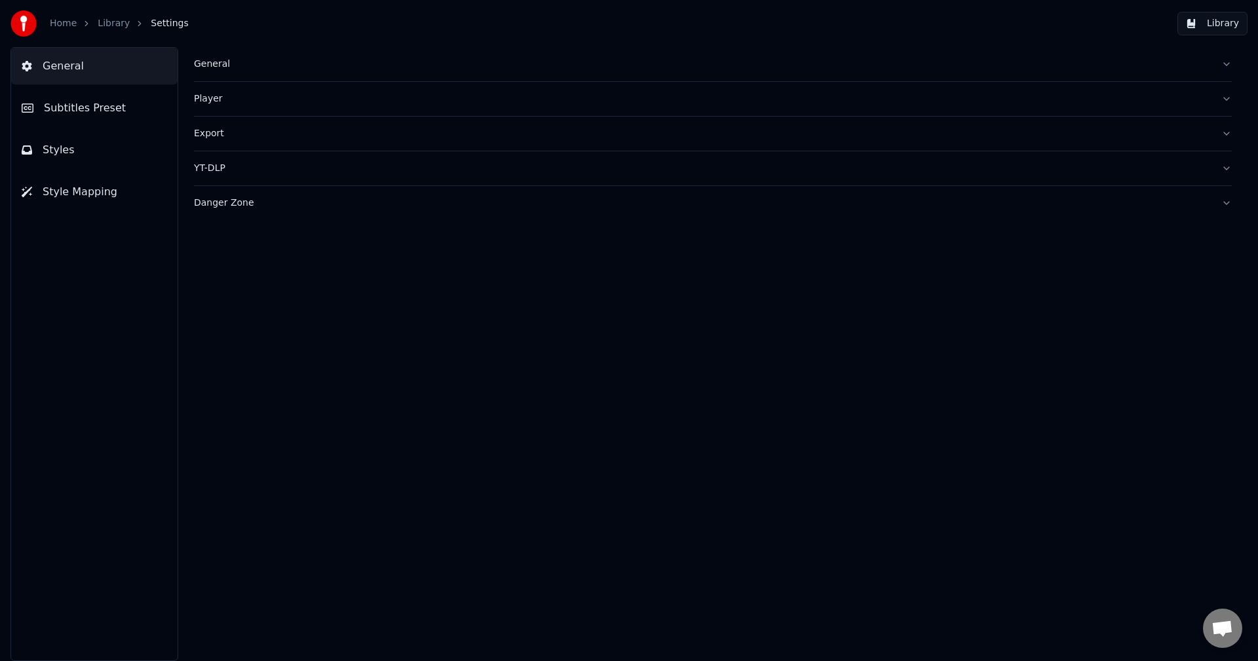
click at [203, 61] on div "General" at bounding box center [702, 64] width 1017 height 13
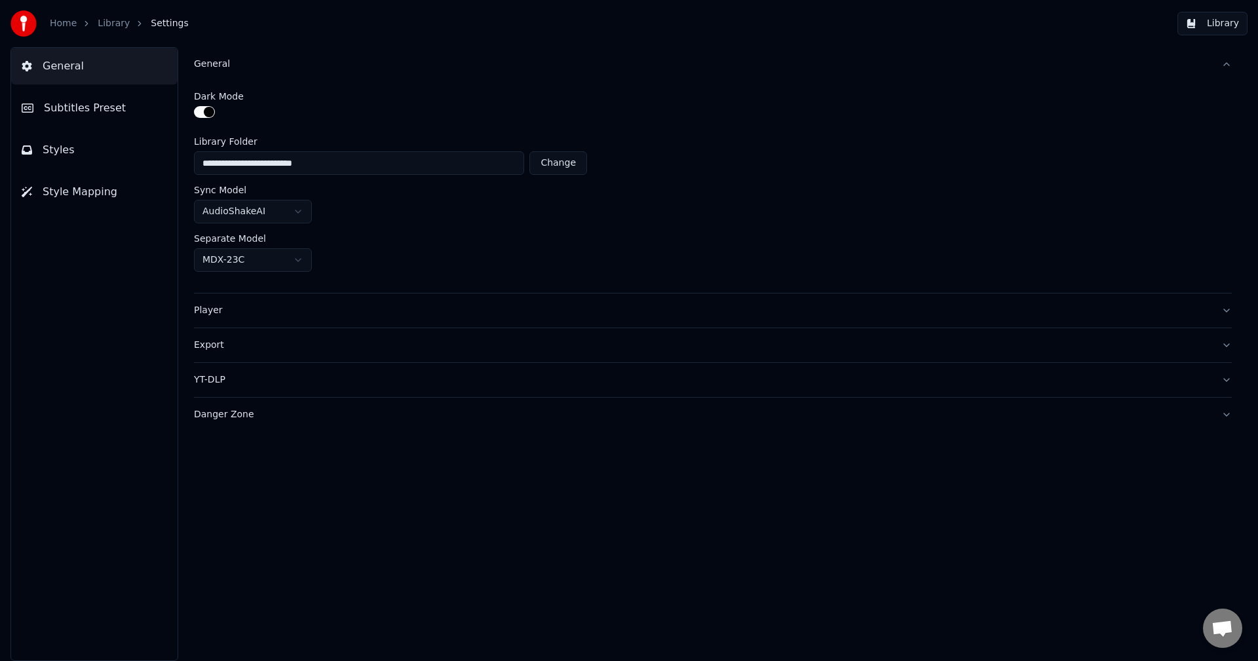
click at [106, 24] on link "Library" at bounding box center [114, 23] width 32 height 13
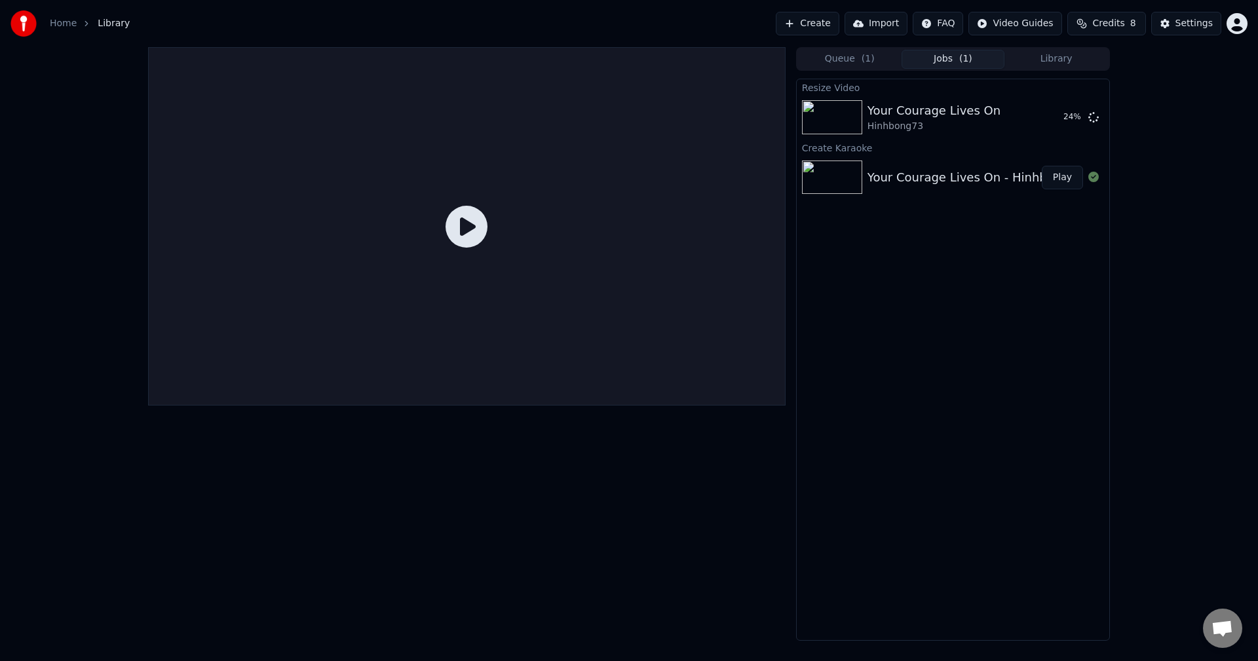
click at [891, 179] on div "Your Courage Lives On - Hinhbong73" at bounding box center [976, 177] width 217 height 18
click at [463, 221] on icon at bounding box center [467, 227] width 42 height 42
click at [836, 173] on img at bounding box center [832, 178] width 60 height 34
click at [65, 24] on link "Home" at bounding box center [63, 23] width 27 height 13
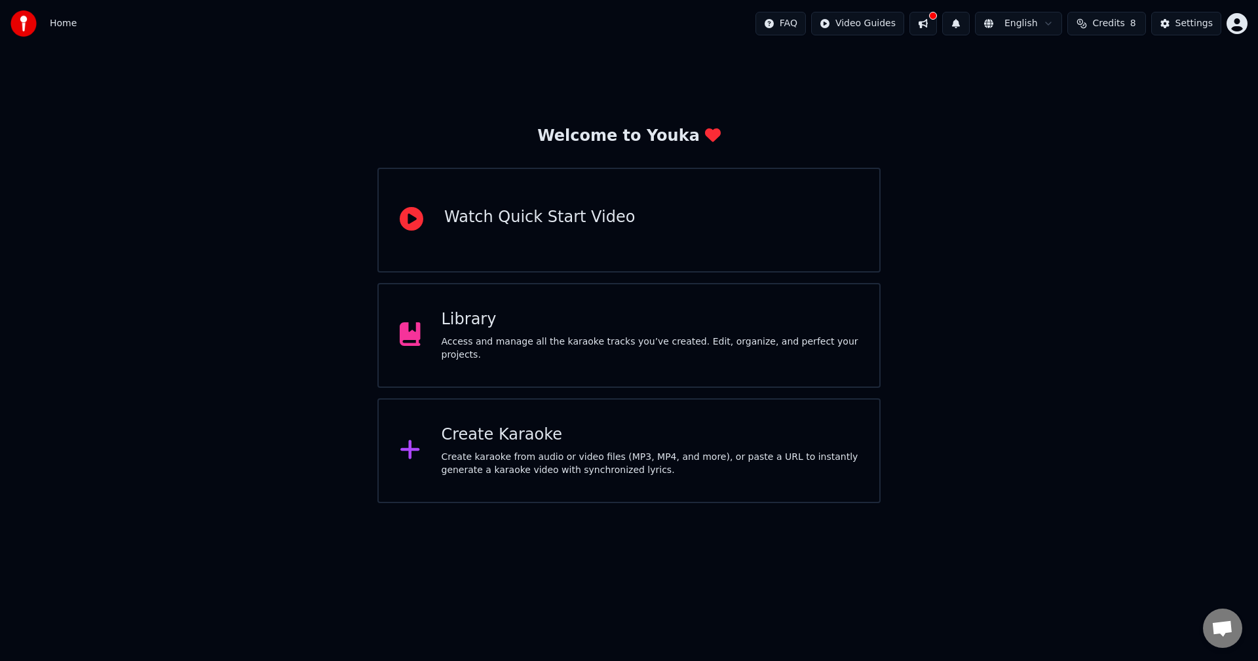
click at [656, 340] on div "Library Access and manage all the karaoke tracks you’ve created. Edit, organize…" at bounding box center [651, 335] width 418 height 52
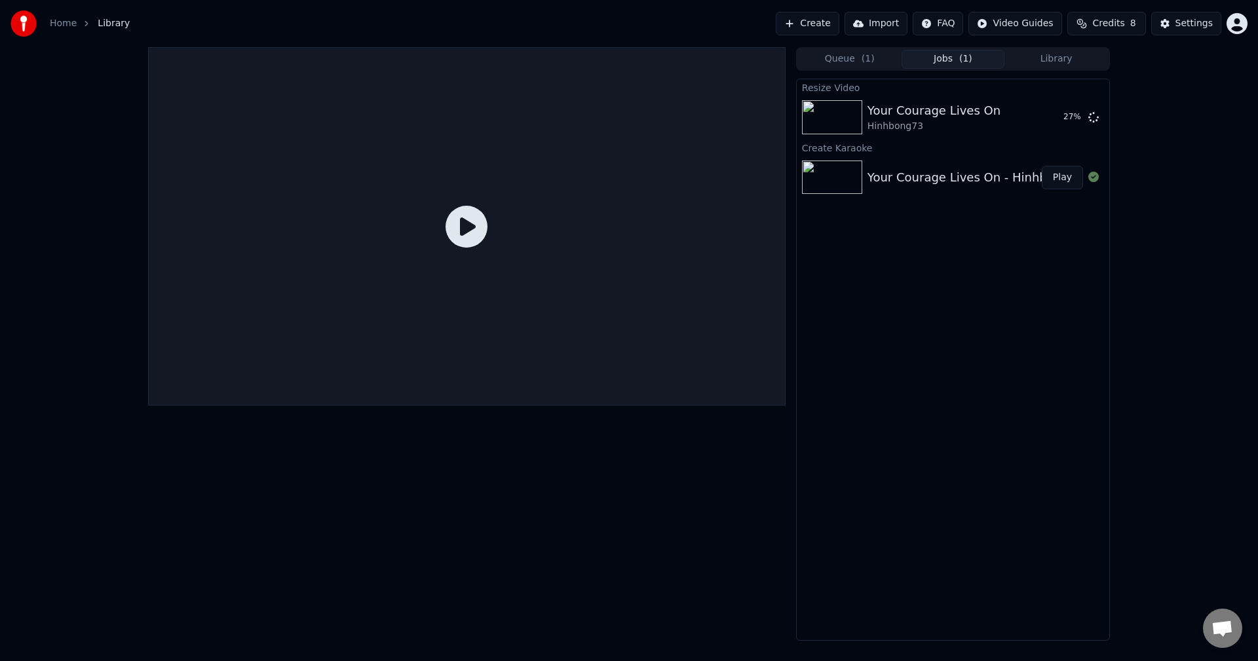
click at [877, 187] on div "Your Courage Lives On - Hinhbong73 Play" at bounding box center [953, 177] width 313 height 45
click at [891, 181] on div "Your Courage Lives On - Hinhbong73" at bounding box center [976, 177] width 217 height 18
click at [1057, 177] on button "Play" at bounding box center [1062, 178] width 41 height 24
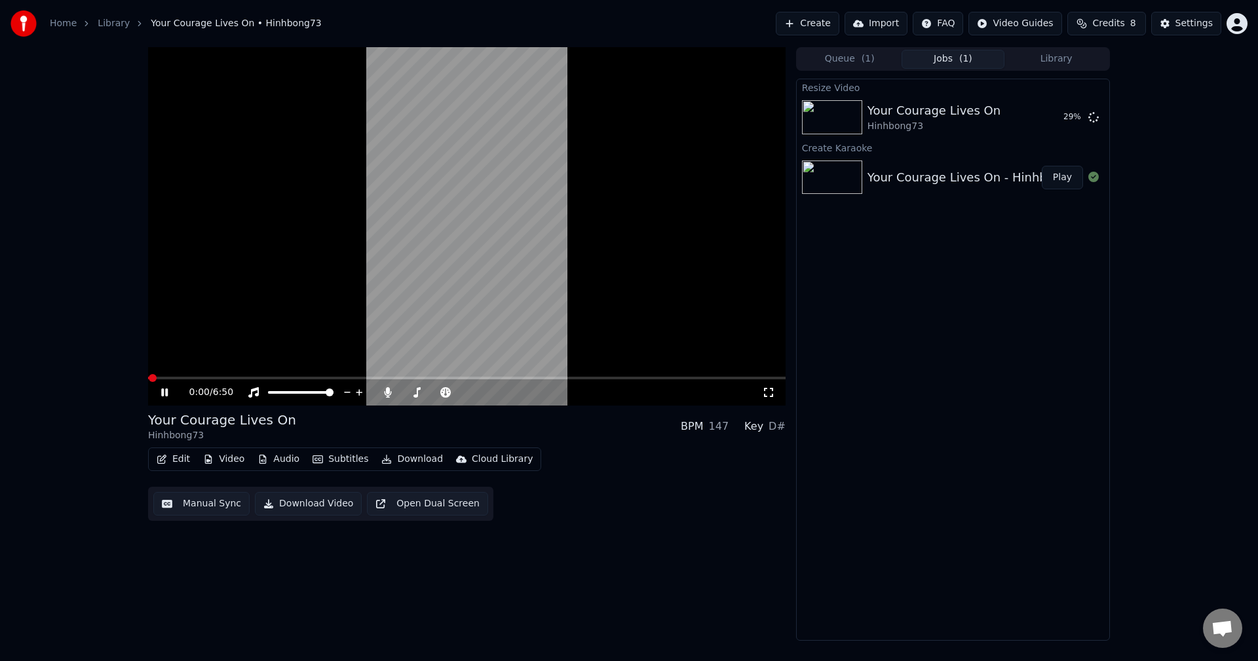
click at [166, 392] on icon at bounding box center [164, 393] width 7 height 8
click at [341, 458] on button "Subtitles" at bounding box center [340, 459] width 66 height 18
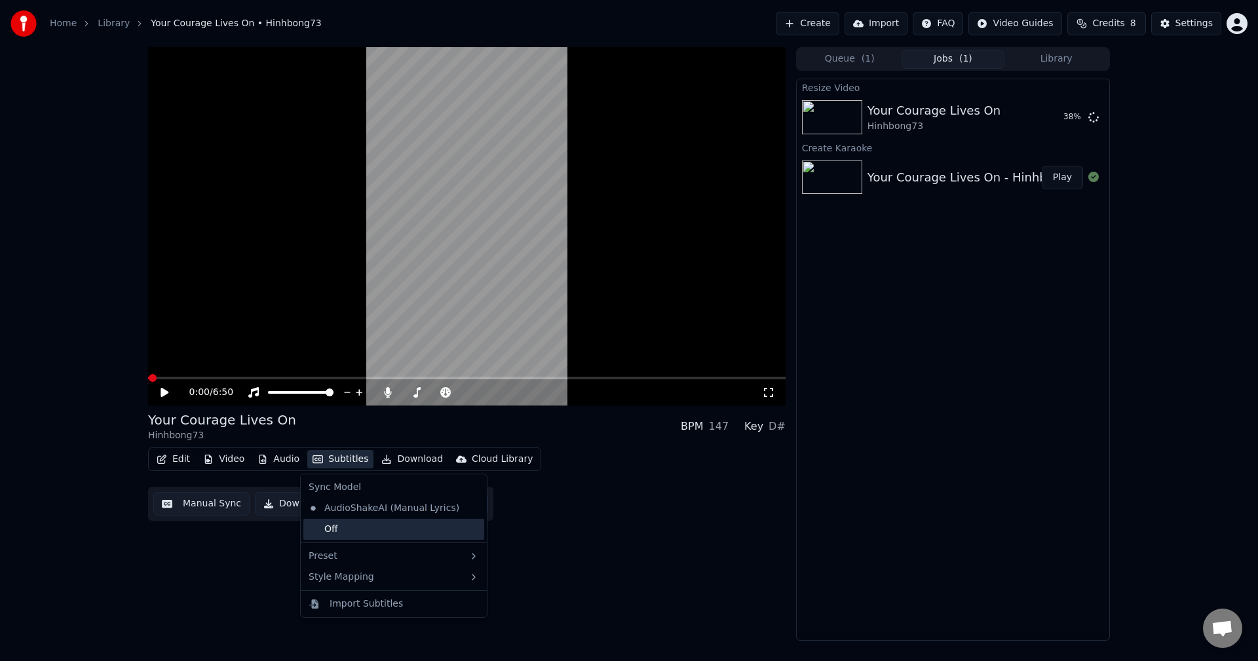
click at [334, 529] on div "Off" at bounding box center [393, 529] width 181 height 21
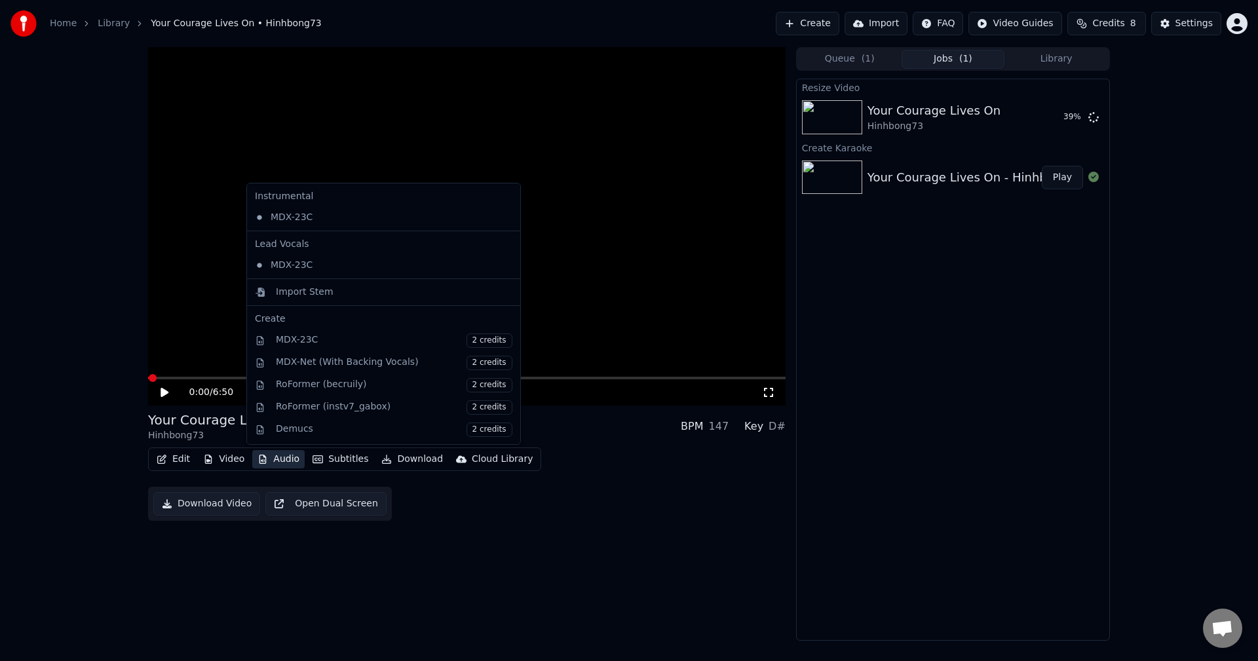
click at [281, 463] on button "Audio" at bounding box center [278, 459] width 52 height 18
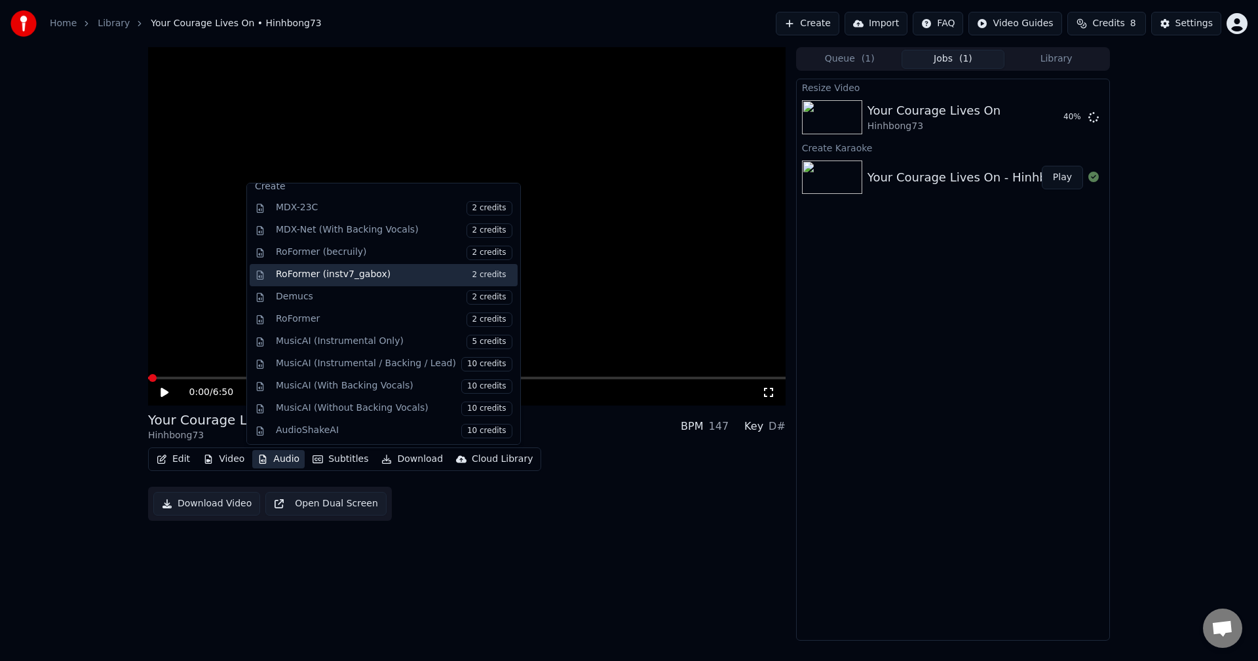
scroll to position [133, 0]
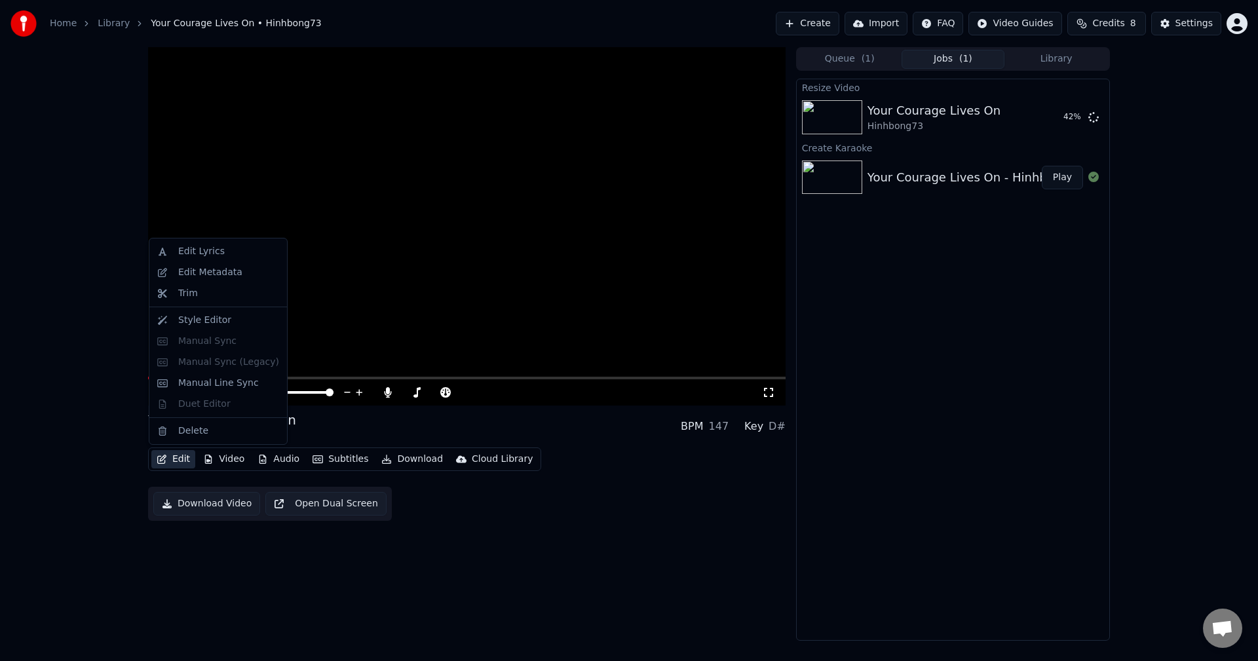
click at [180, 463] on button "Edit" at bounding box center [173, 459] width 44 height 18
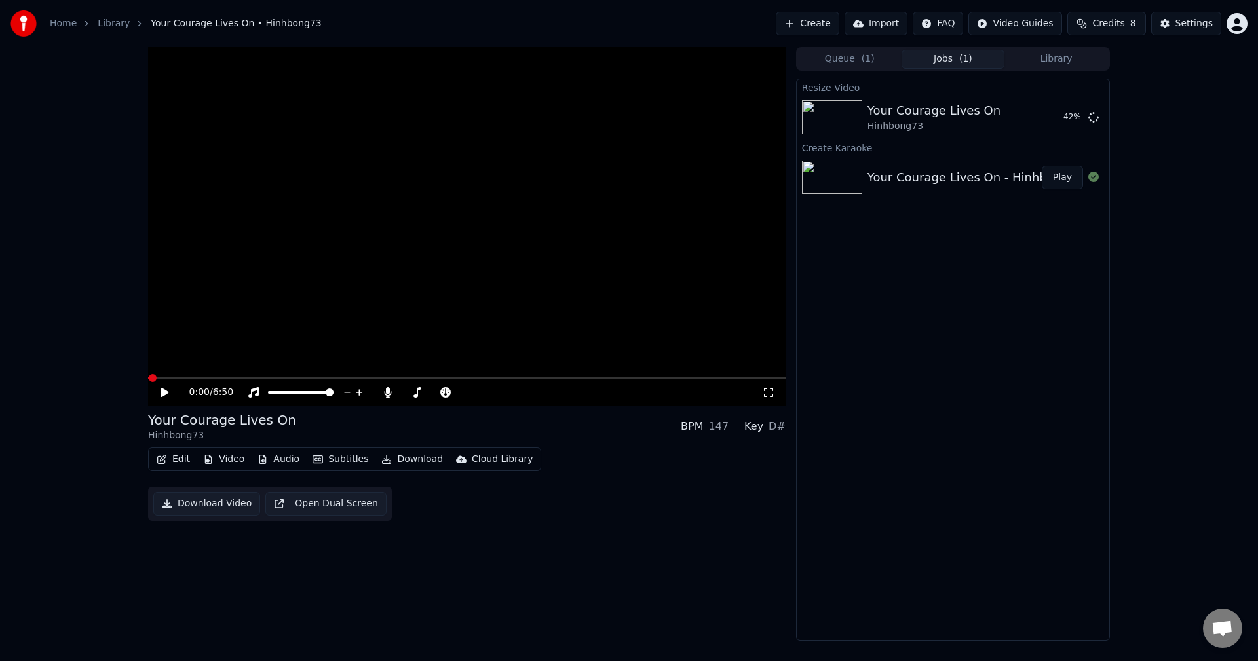
click at [180, 463] on button "Edit" at bounding box center [173, 459] width 44 height 18
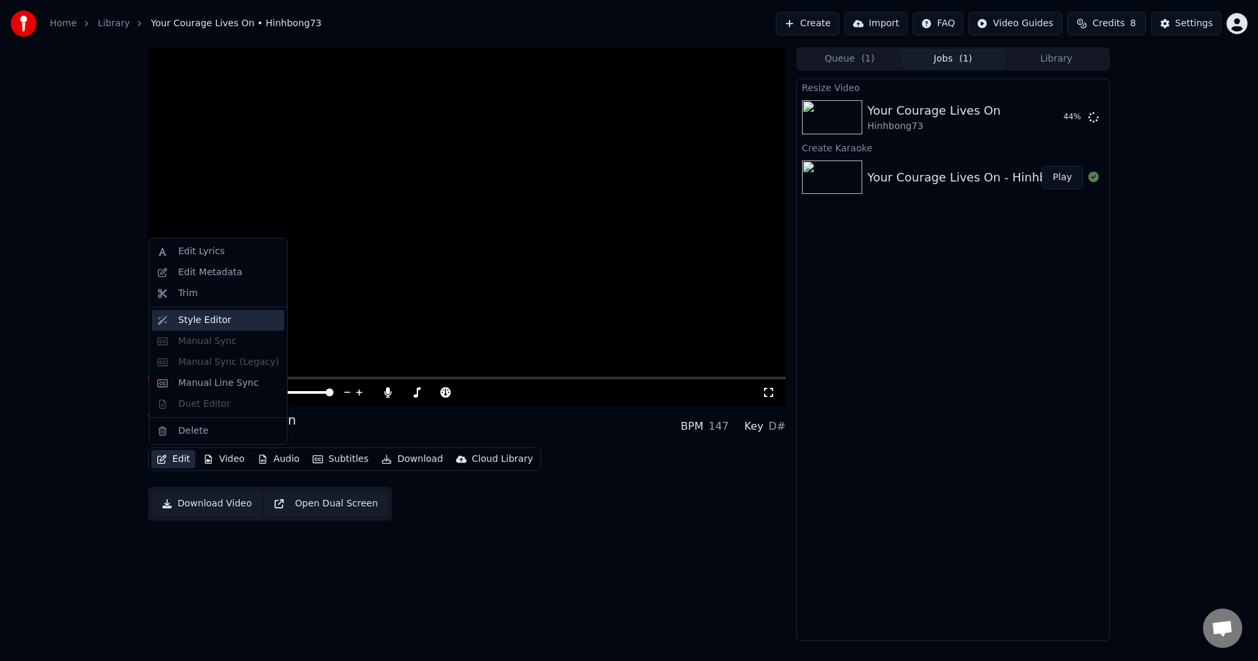
click at [200, 322] on div "Style Editor" at bounding box center [204, 320] width 53 height 13
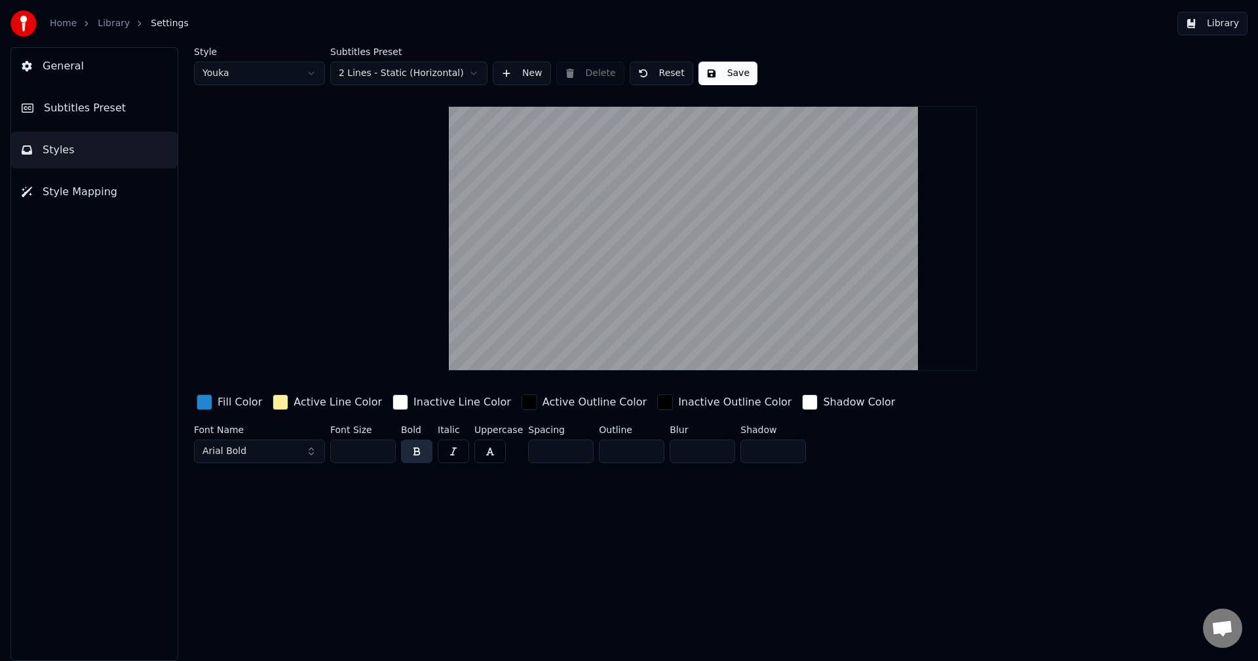
drag, startPoint x: 364, startPoint y: 448, endPoint x: 309, endPoint y: 441, distance: 55.4
click at [309, 441] on div "Font Name Arial Bold Font Size ** Bold Italic Uppercase Spacing * Outline * Blu…" at bounding box center [634, 446] width 881 height 43
type input "**"
click at [1219, 27] on button "Library" at bounding box center [1213, 24] width 70 height 24
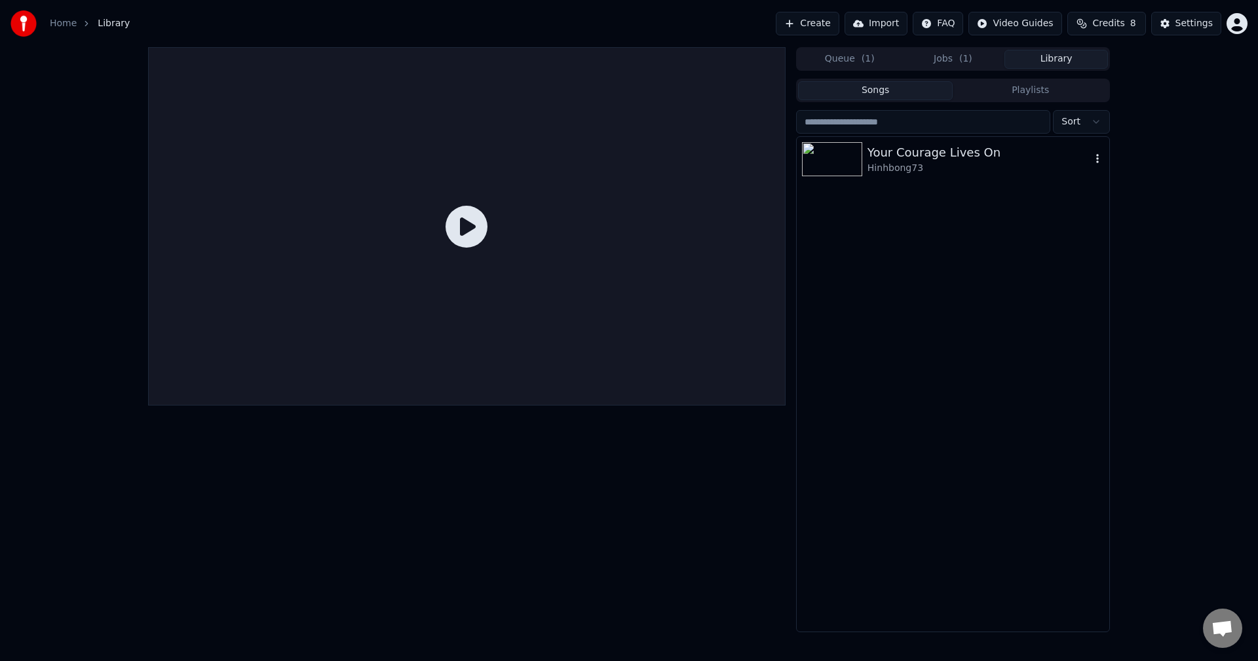
click at [874, 165] on div "Hinhbong73" at bounding box center [979, 168] width 223 height 13
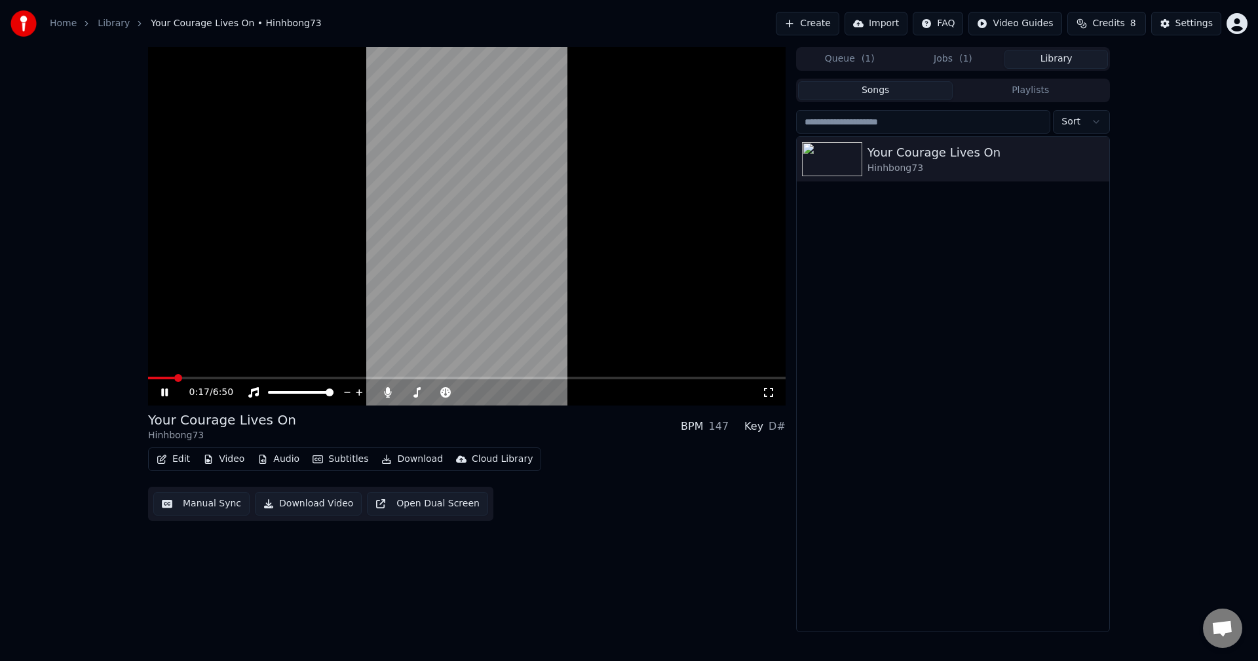
click at [175, 378] on span at bounding box center [467, 378] width 638 height 3
click at [166, 388] on icon at bounding box center [174, 392] width 31 height 10
click at [104, 18] on link "Library" at bounding box center [114, 23] width 32 height 13
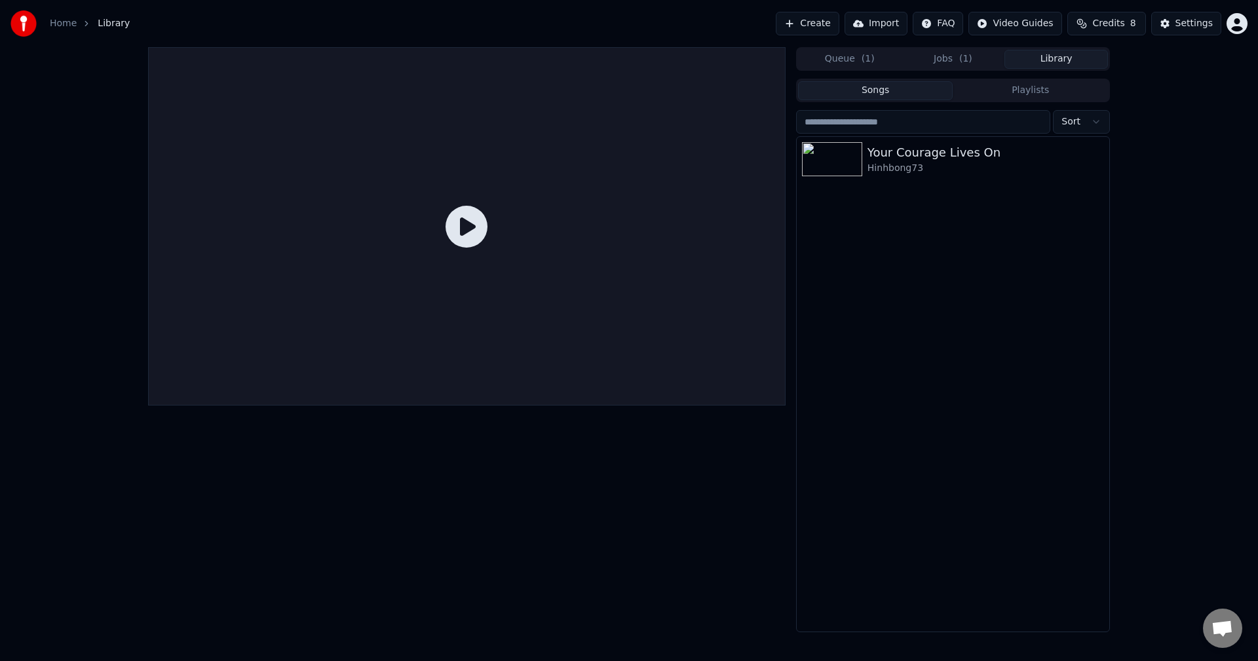
click at [107, 26] on span "Library" at bounding box center [114, 23] width 32 height 13
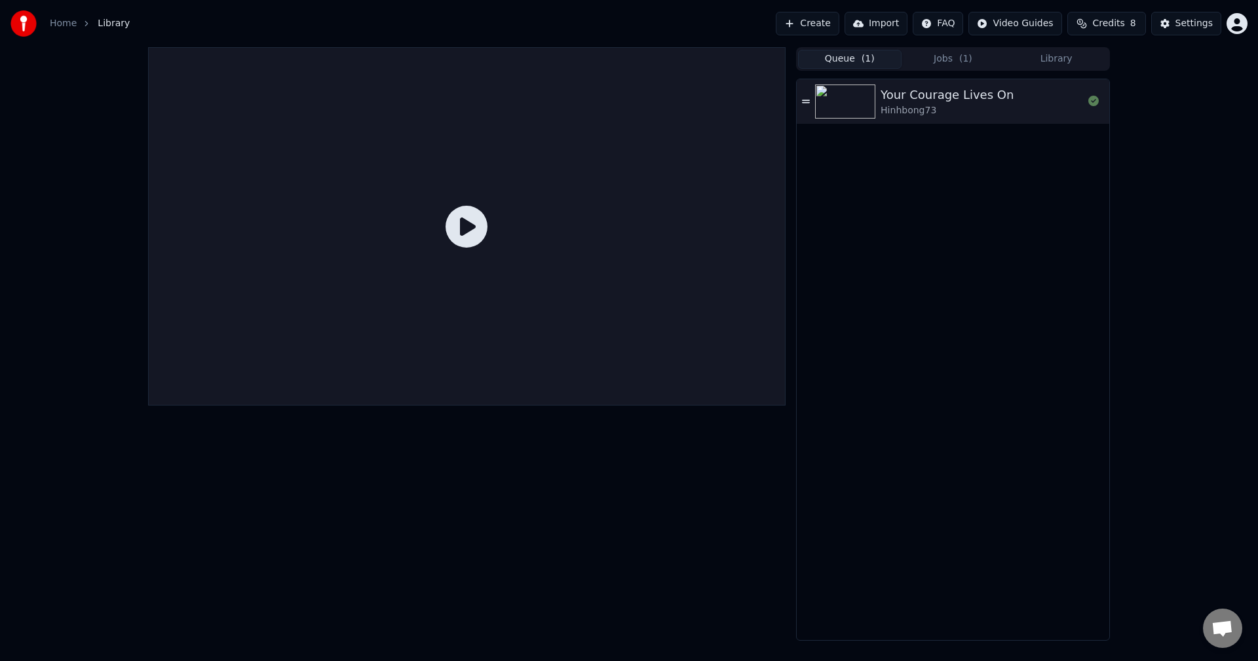
click at [837, 62] on button "Queue ( 1 )" at bounding box center [850, 59] width 104 height 19
click at [944, 59] on button "Jobs ( 1 )" at bounding box center [954, 59] width 104 height 19
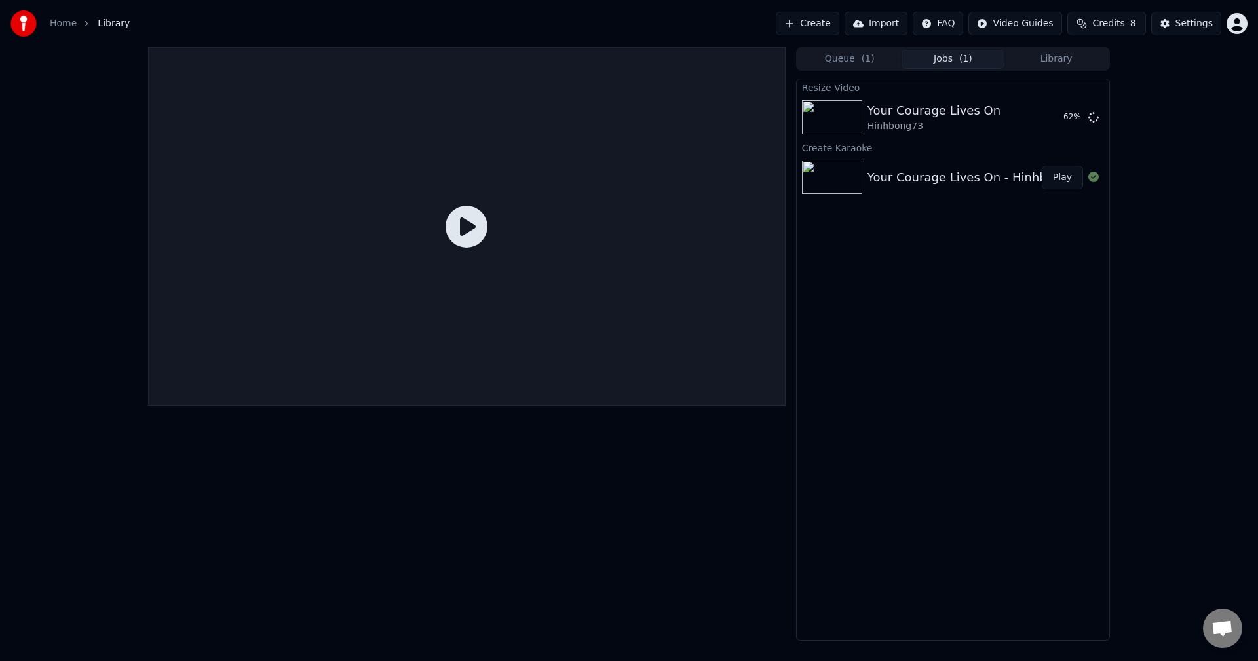
click at [837, 178] on img at bounding box center [832, 178] width 60 height 34
click at [469, 225] on icon at bounding box center [467, 227] width 42 height 42
click at [1057, 180] on button "Play" at bounding box center [1062, 178] width 41 height 24
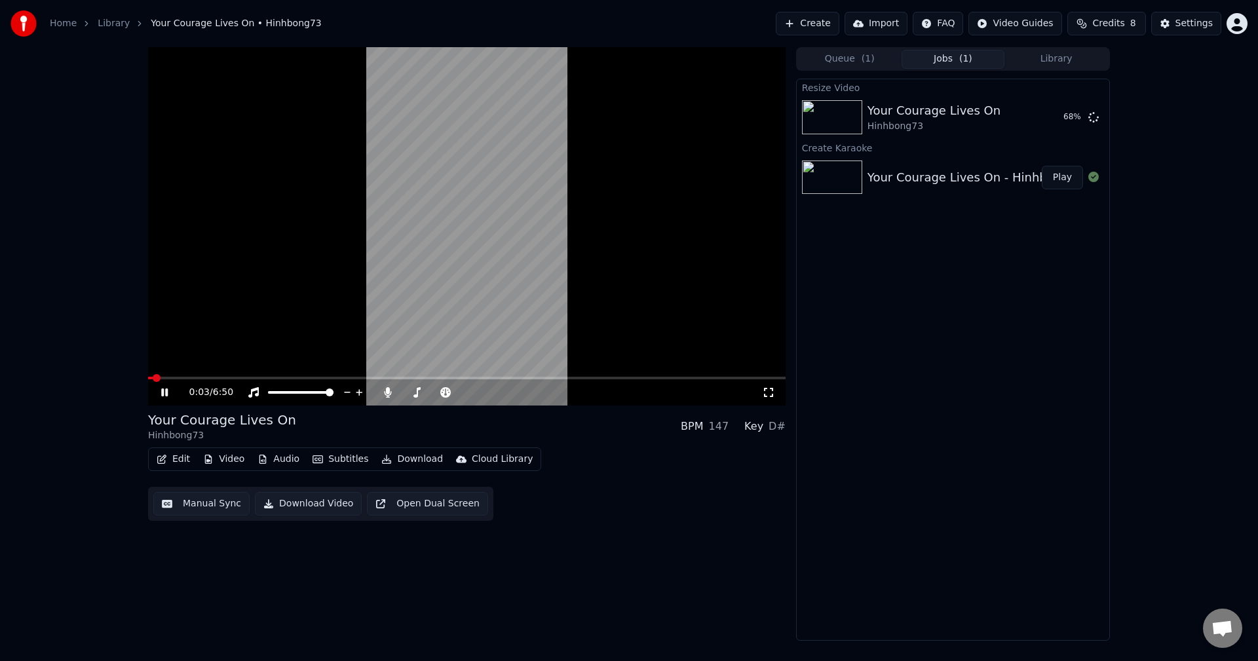
click at [165, 393] on icon at bounding box center [174, 392] width 31 height 10
click at [1057, 121] on button "Play" at bounding box center [1062, 118] width 41 height 24
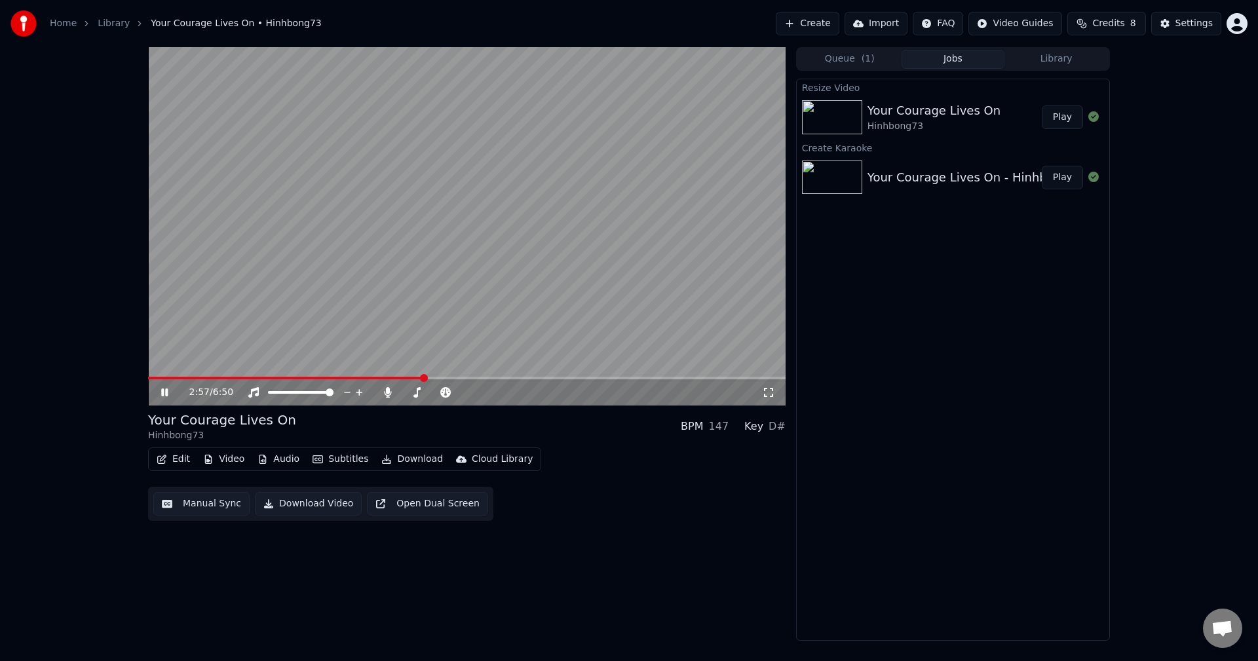
drag, startPoint x: 163, startPoint y: 376, endPoint x: 146, endPoint y: 379, distance: 17.4
click at [146, 379] on div "2:57 / 6:50 Your Courage Lives On Hinhbong73 BPM 147 Key D# Edit Video Audio Su…" at bounding box center [629, 344] width 983 height 594
click at [148, 379] on span at bounding box center [148, 378] width 0 height 3
click at [83, 398] on div "0:00 / 6:50 Your Courage Lives On Hinhbong73 BPM 147 Key D# Edit Video Audio Su…" at bounding box center [629, 344] width 1258 height 594
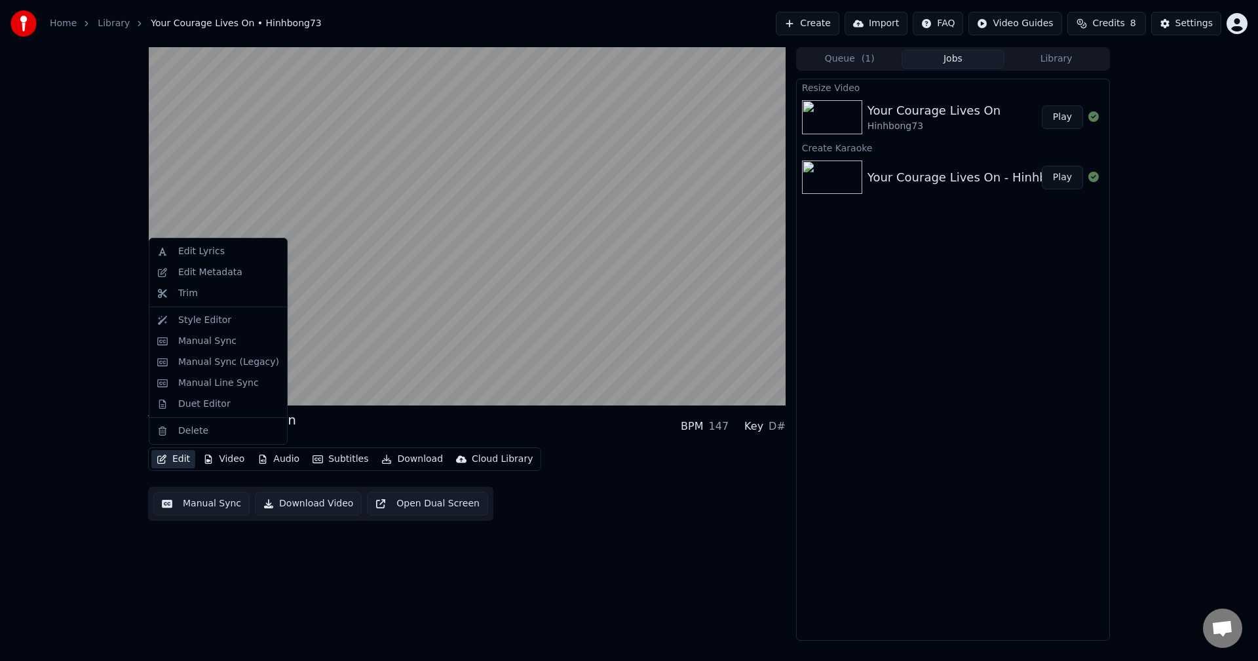
click at [178, 463] on button "Edit" at bounding box center [173, 459] width 44 height 18
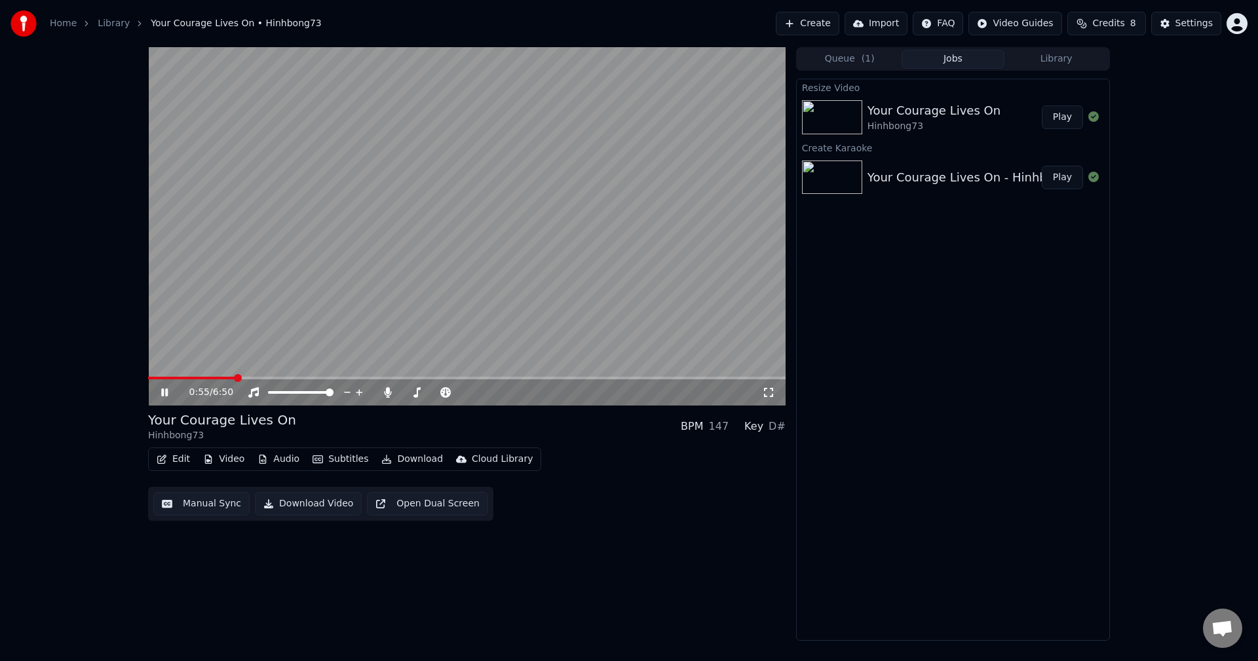
click at [112, 391] on div "0:55 / 6:50 Your Courage Lives On Hinhbong73 BPM 147 Key D# Edit Video Audio Su…" at bounding box center [629, 344] width 1258 height 594
click at [148, 374] on span at bounding box center [152, 378] width 8 height 8
click at [148, 379] on span at bounding box center [152, 378] width 8 height 8
click at [80, 404] on div "0:15 / 6:50 Your Courage Lives On Hinhbong73 BPM 147 Key D# Edit Video Audio Su…" at bounding box center [629, 344] width 1258 height 594
click at [83, 342] on div "0:17 / 6:50 Your Courage Lives On Hinhbong73 BPM 147 Key D# Edit Video Audio Su…" at bounding box center [629, 344] width 1258 height 594
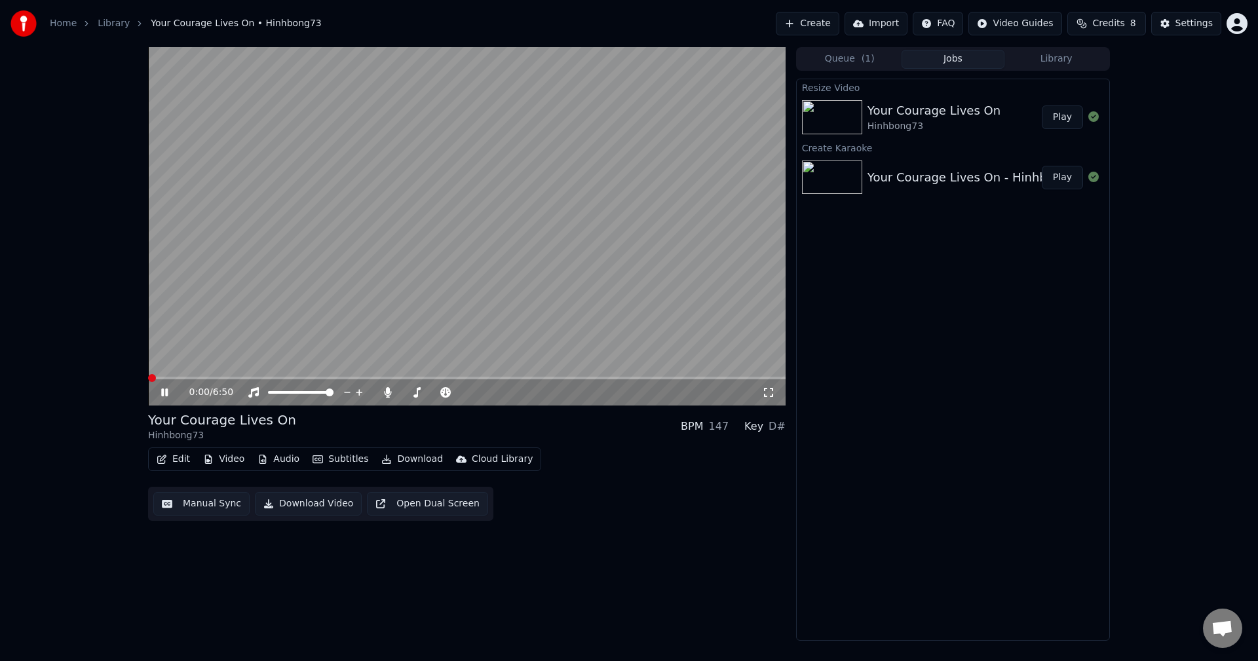
click at [148, 378] on span at bounding box center [148, 378] width 0 height 3
click at [148, 379] on span at bounding box center [152, 378] width 8 height 8
click at [107, 383] on div "0:00 / 6:50 Your Courage Lives On Hinhbong73 BPM 147 Key D# Edit Video Audio Su…" at bounding box center [629, 344] width 1258 height 594
click at [1182, 27] on div "Settings" at bounding box center [1194, 23] width 37 height 13
